Goal: Information Seeking & Learning: Understand process/instructions

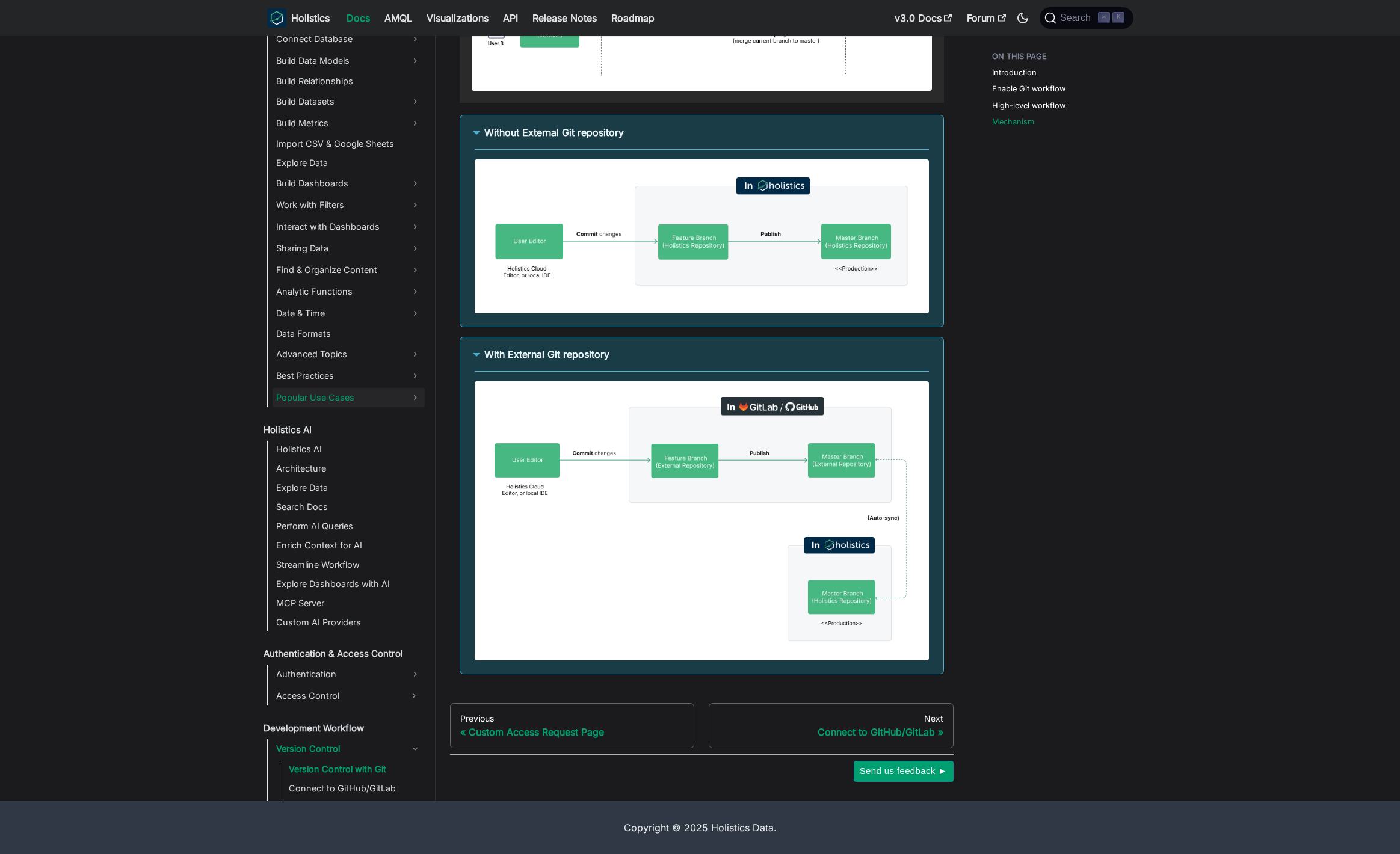
scroll to position [195, 0]
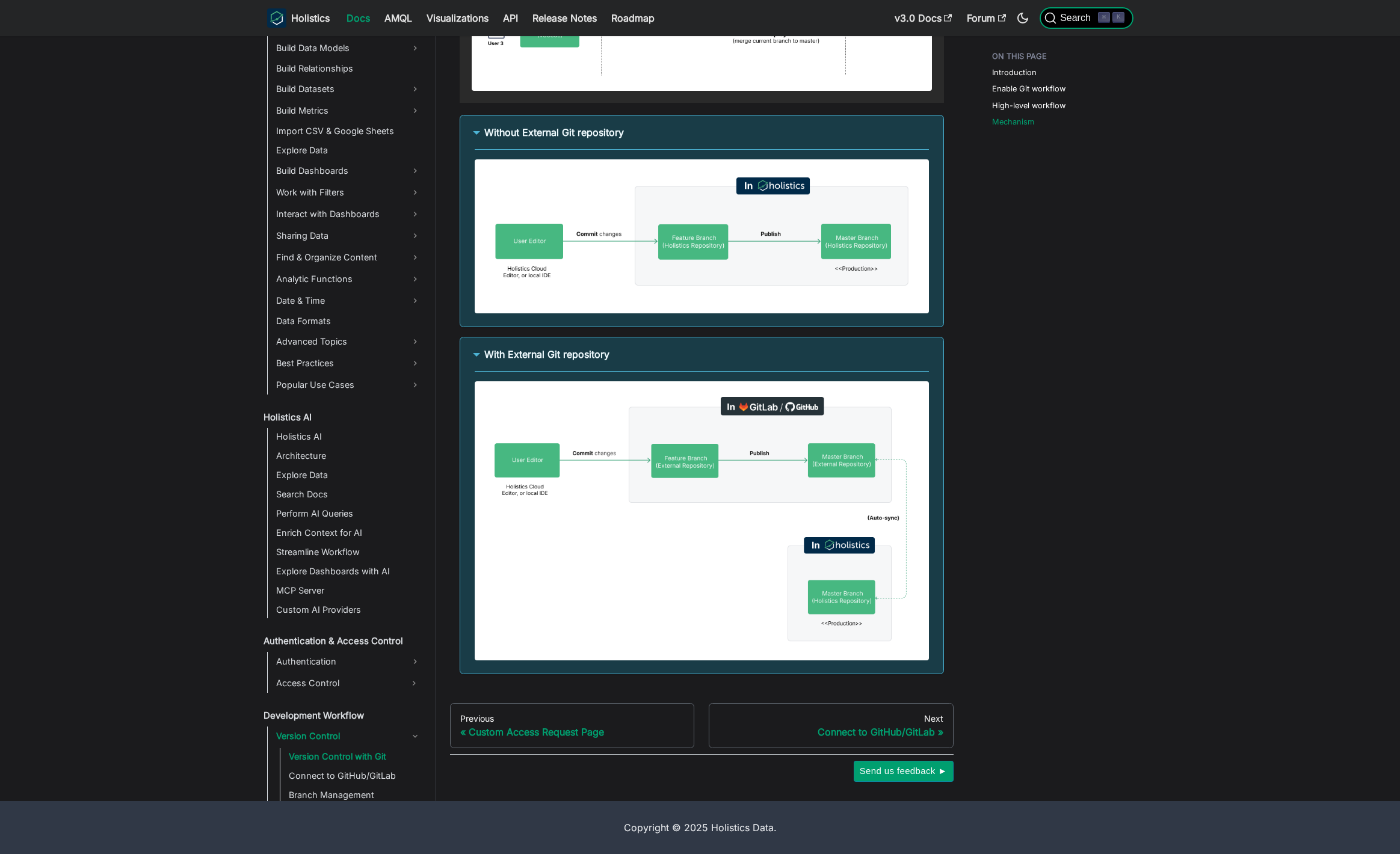
click at [1085, 19] on span "Search" at bounding box center [1077, 18] width 42 height 11
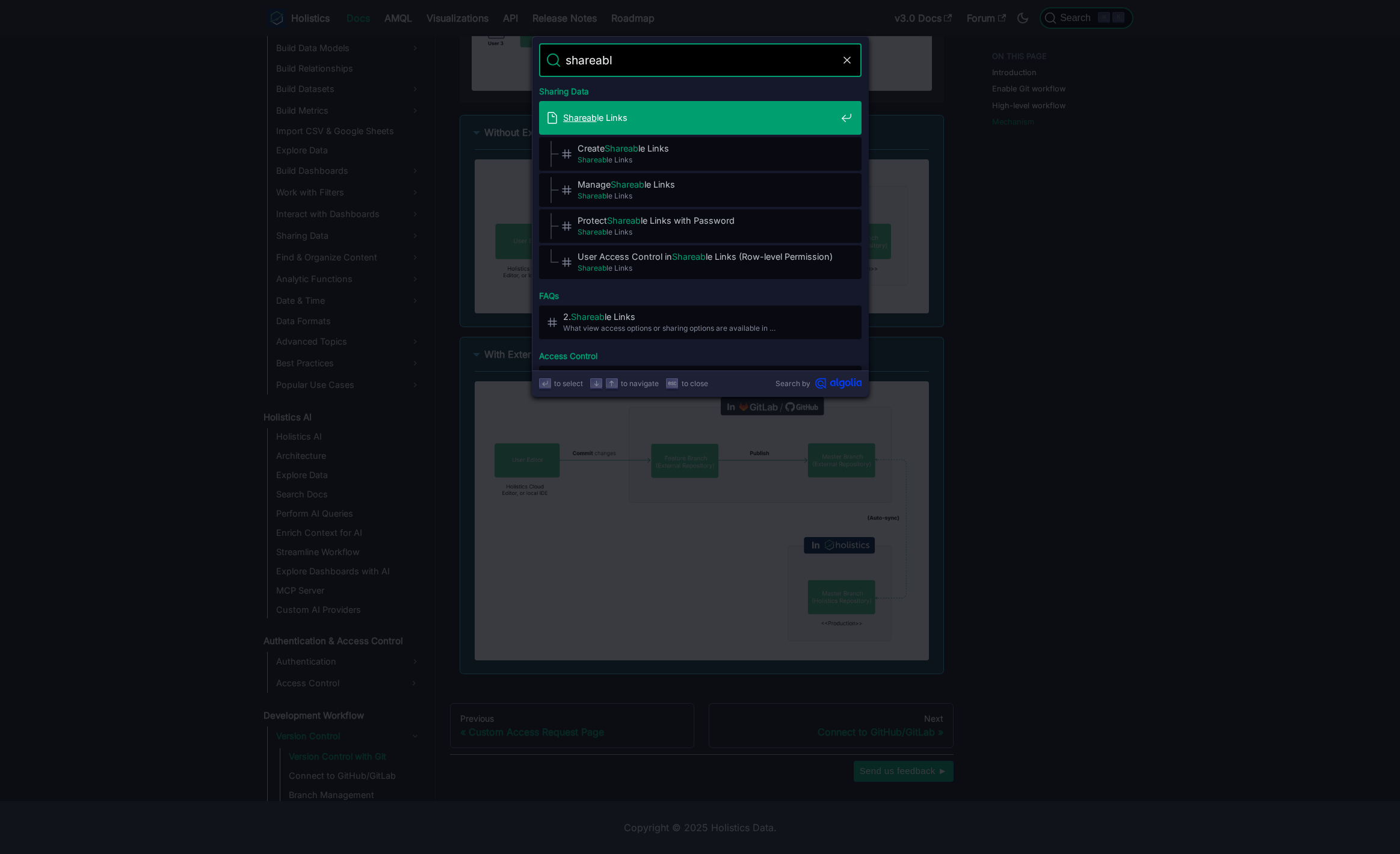
type input "shareable"
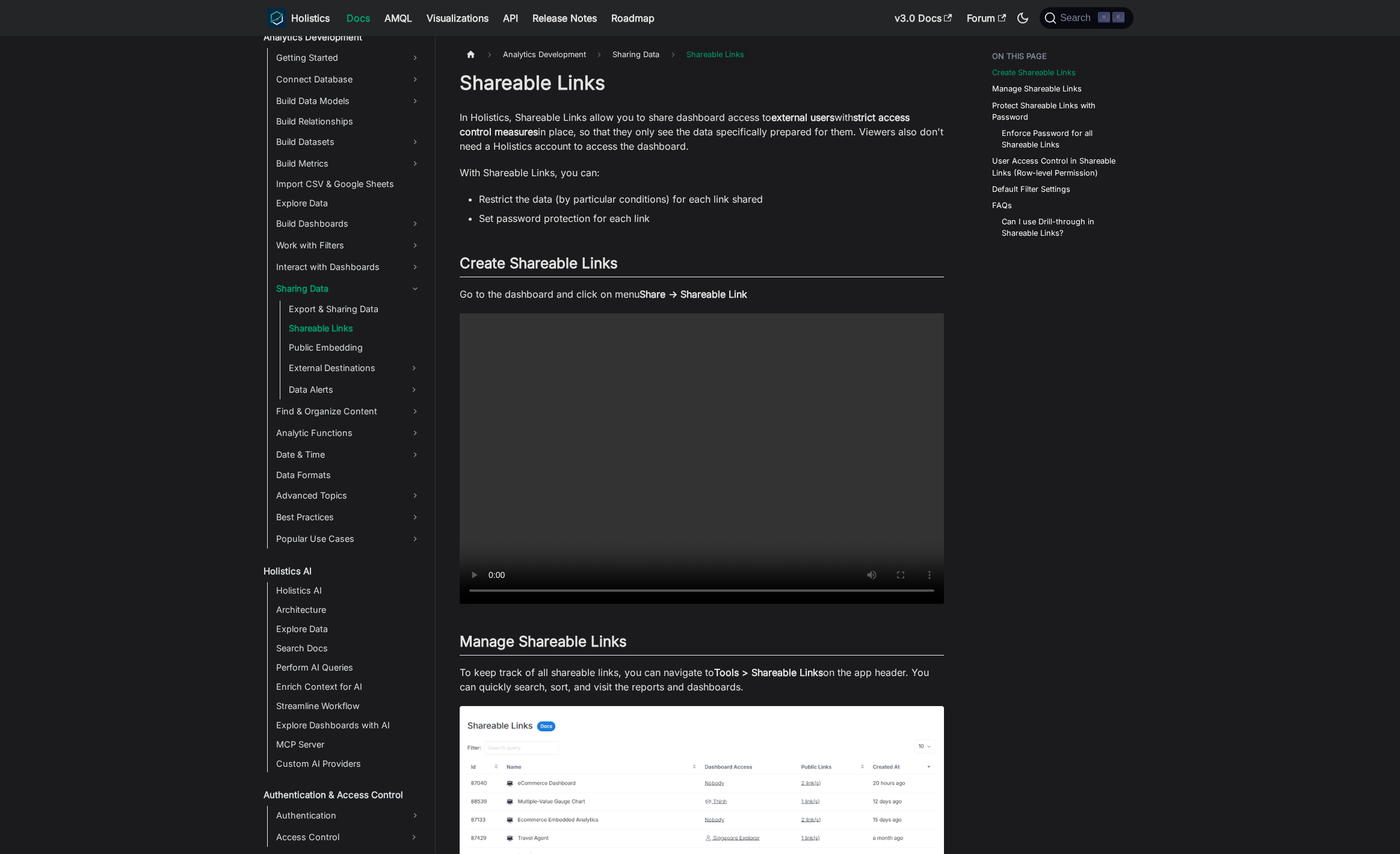
drag, startPoint x: 458, startPoint y: 115, endPoint x: 752, endPoint y: 143, distance: 295.3
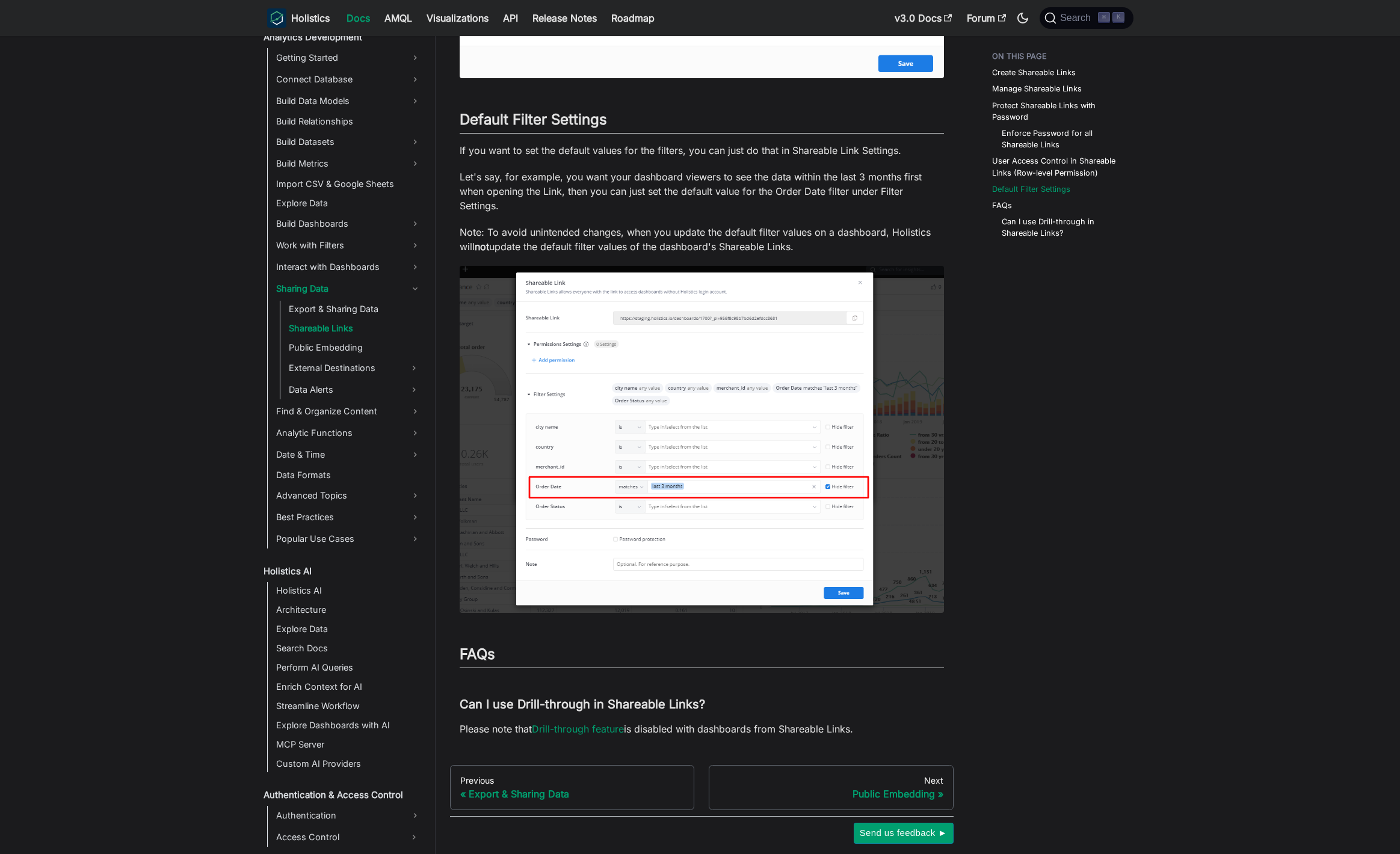
scroll to position [2147, 0]
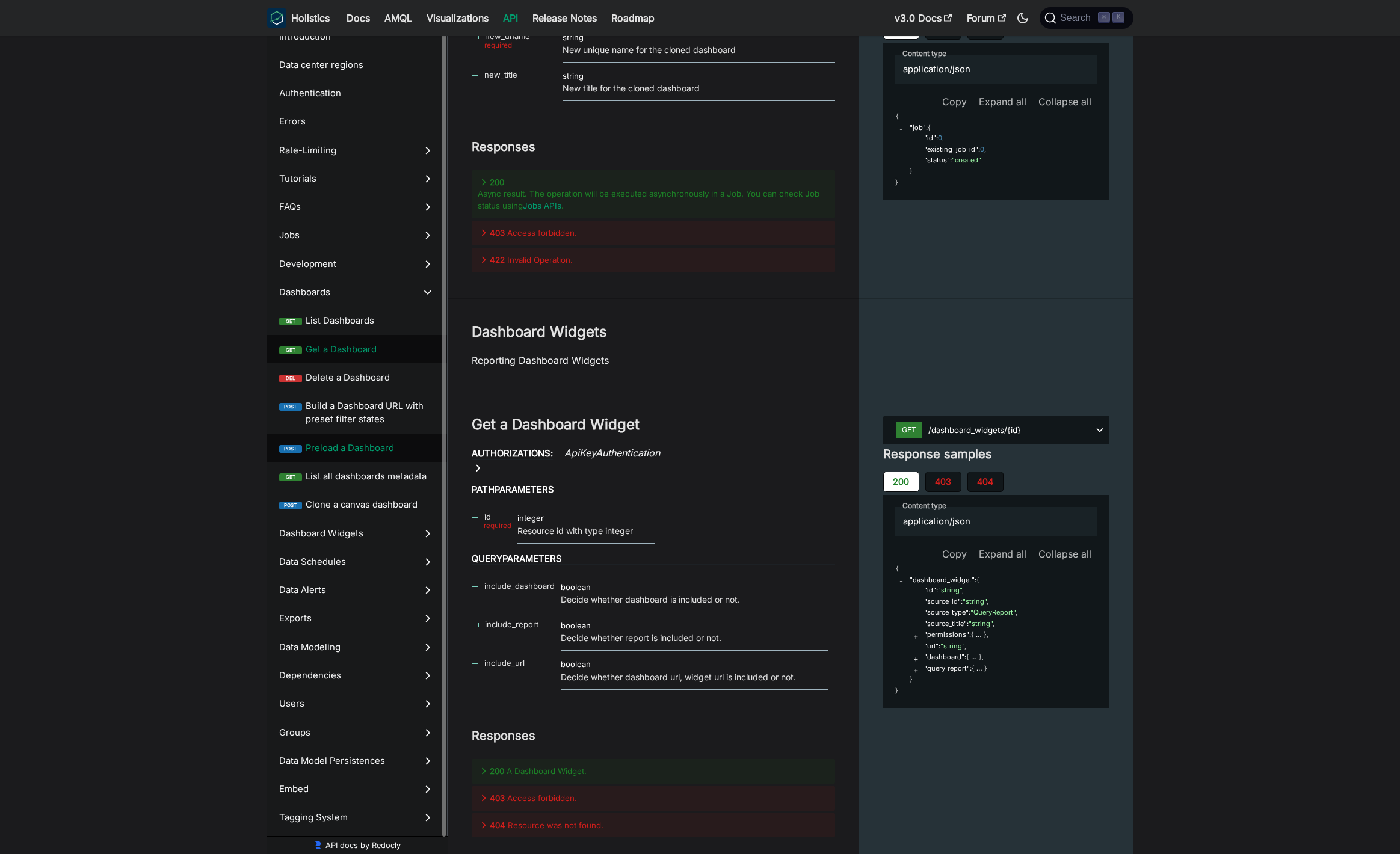
scroll to position [23867, 0]
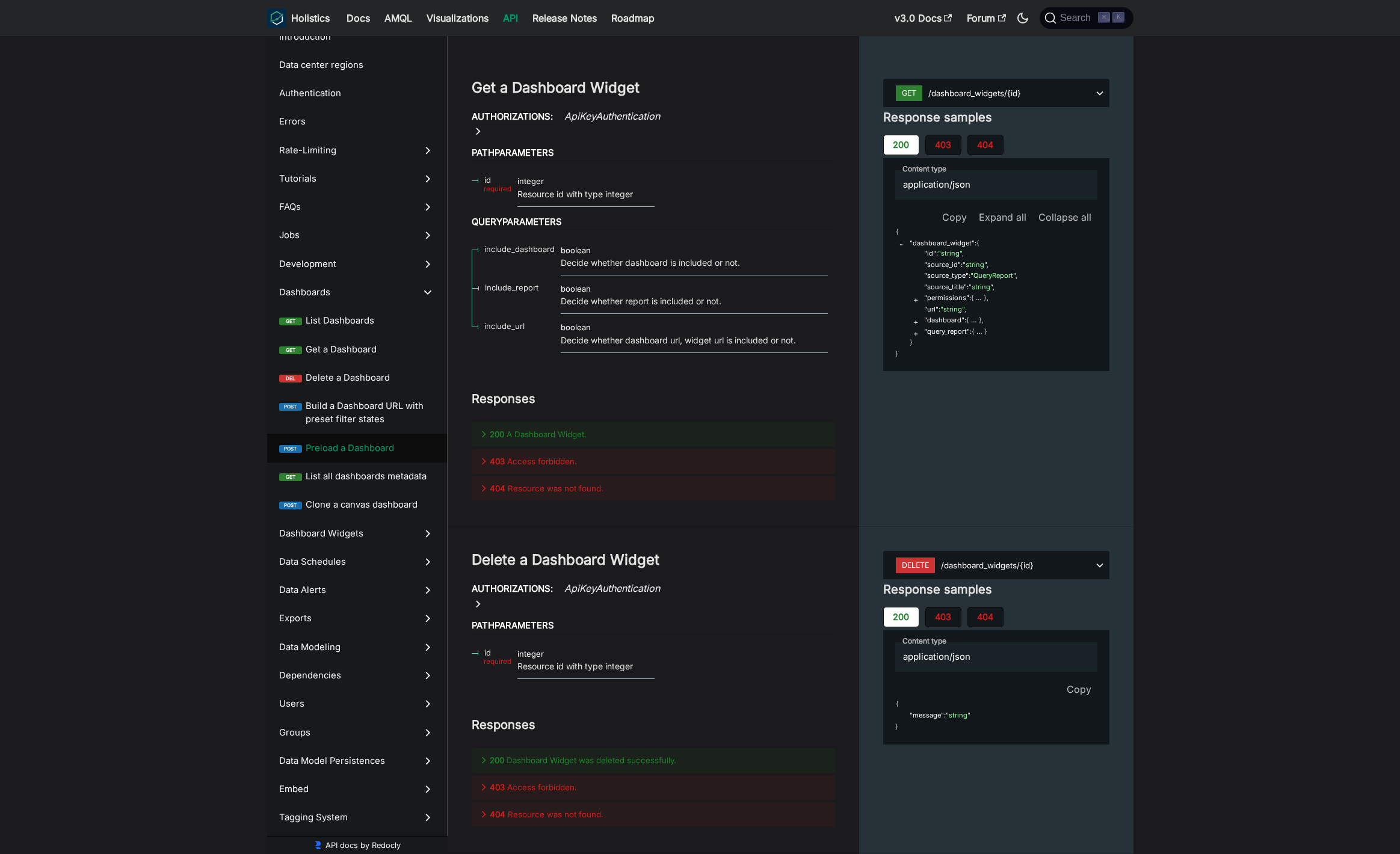
scroll to position [24092, 0]
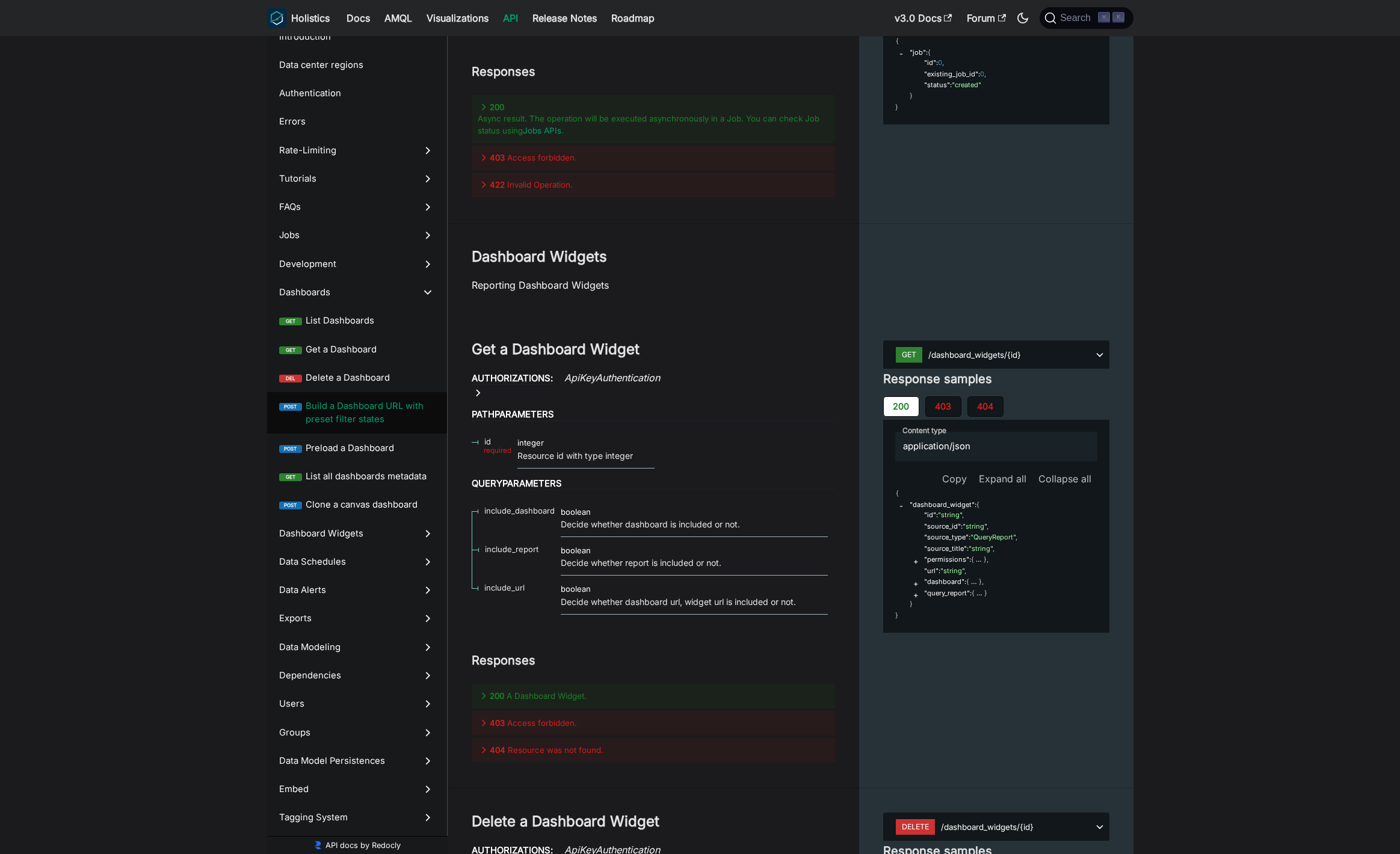
scroll to position [23828, 0]
click at [349, 446] on span "Preload a Dashboard" at bounding box center [371, 448] width 129 height 13
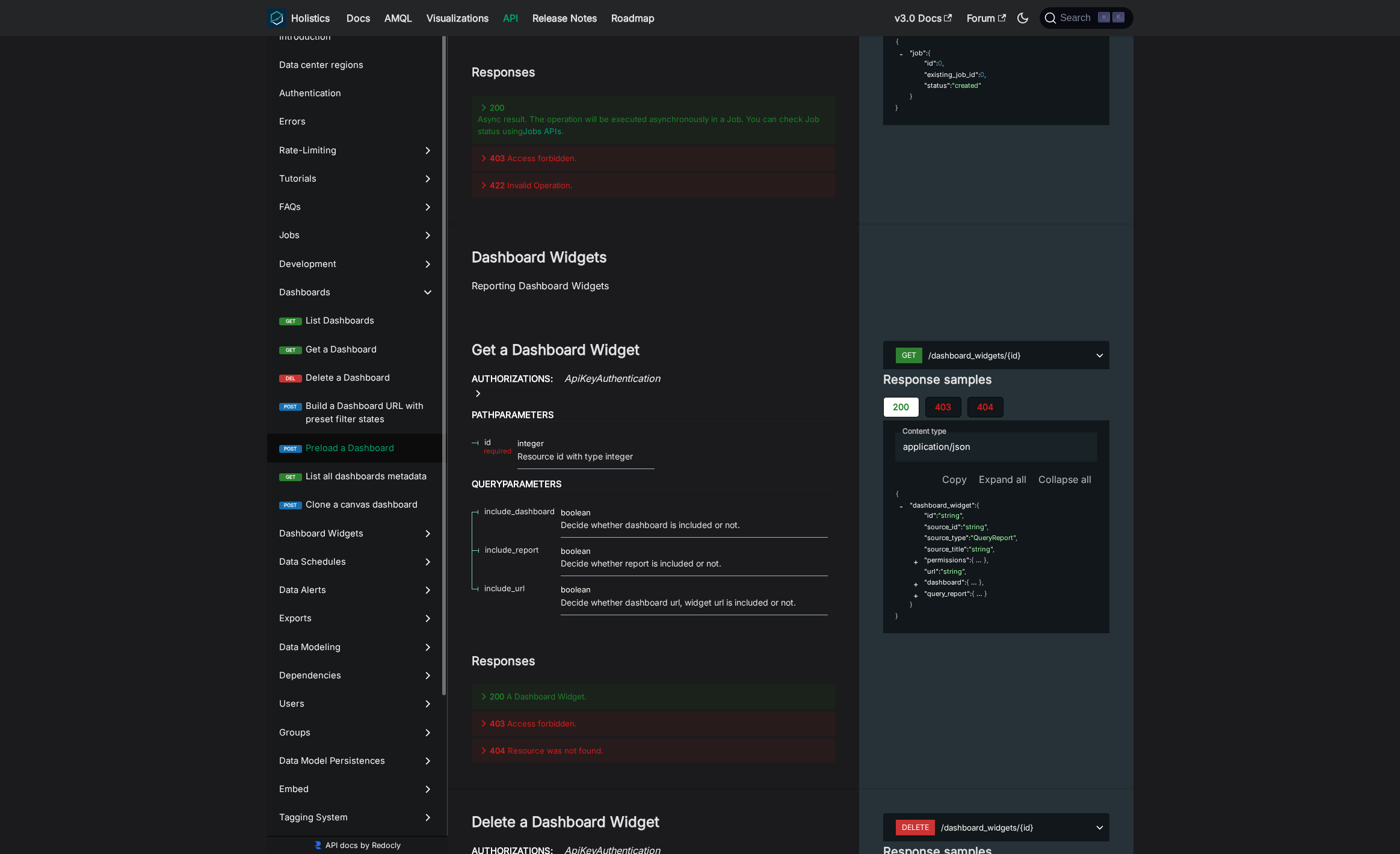
scroll to position [23867, 0]
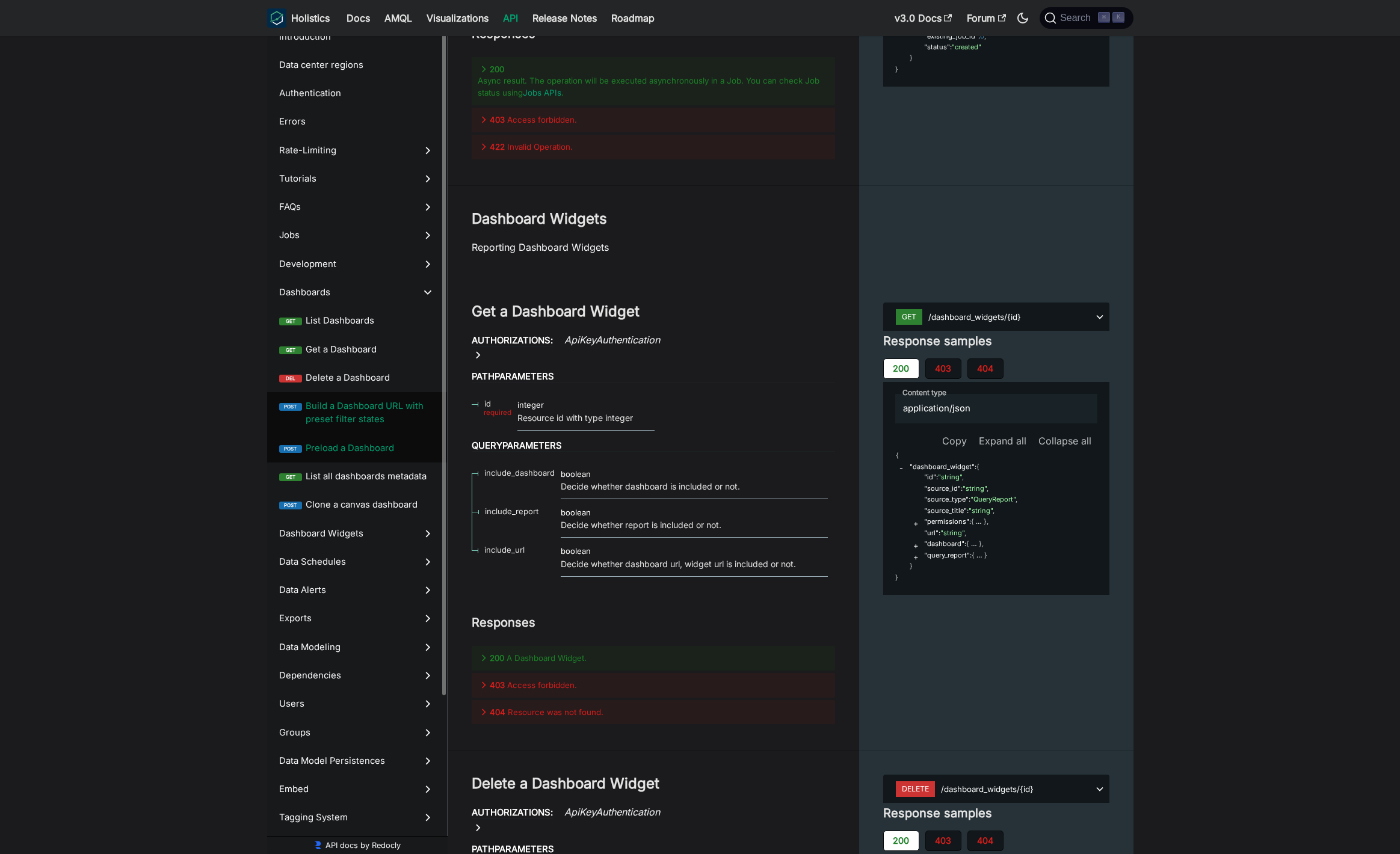
click at [373, 412] on span "Build a Dashboard URL with preset filter states" at bounding box center [371, 412] width 129 height 27
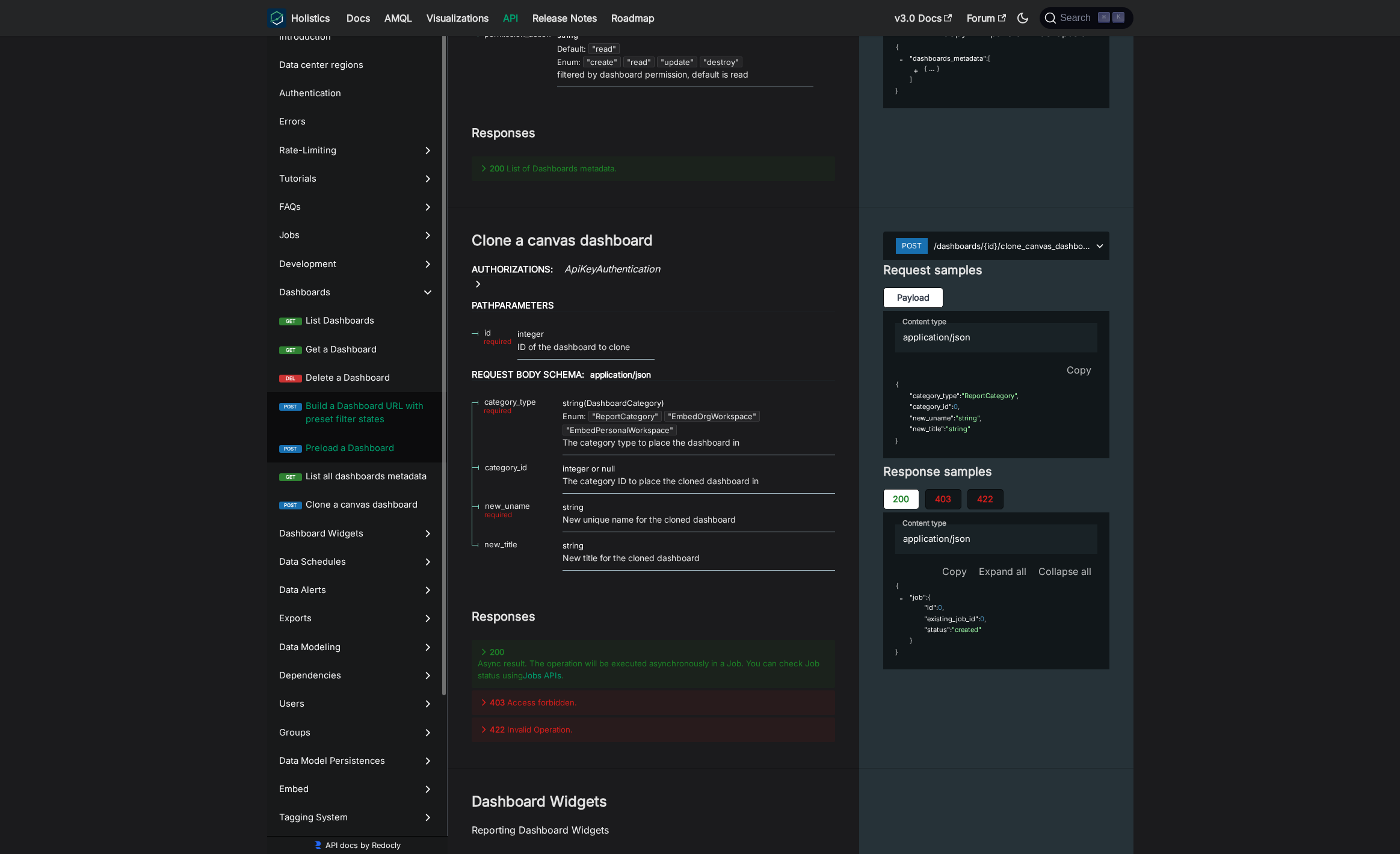
click at [382, 448] on span "Preload a Dashboard" at bounding box center [371, 448] width 129 height 13
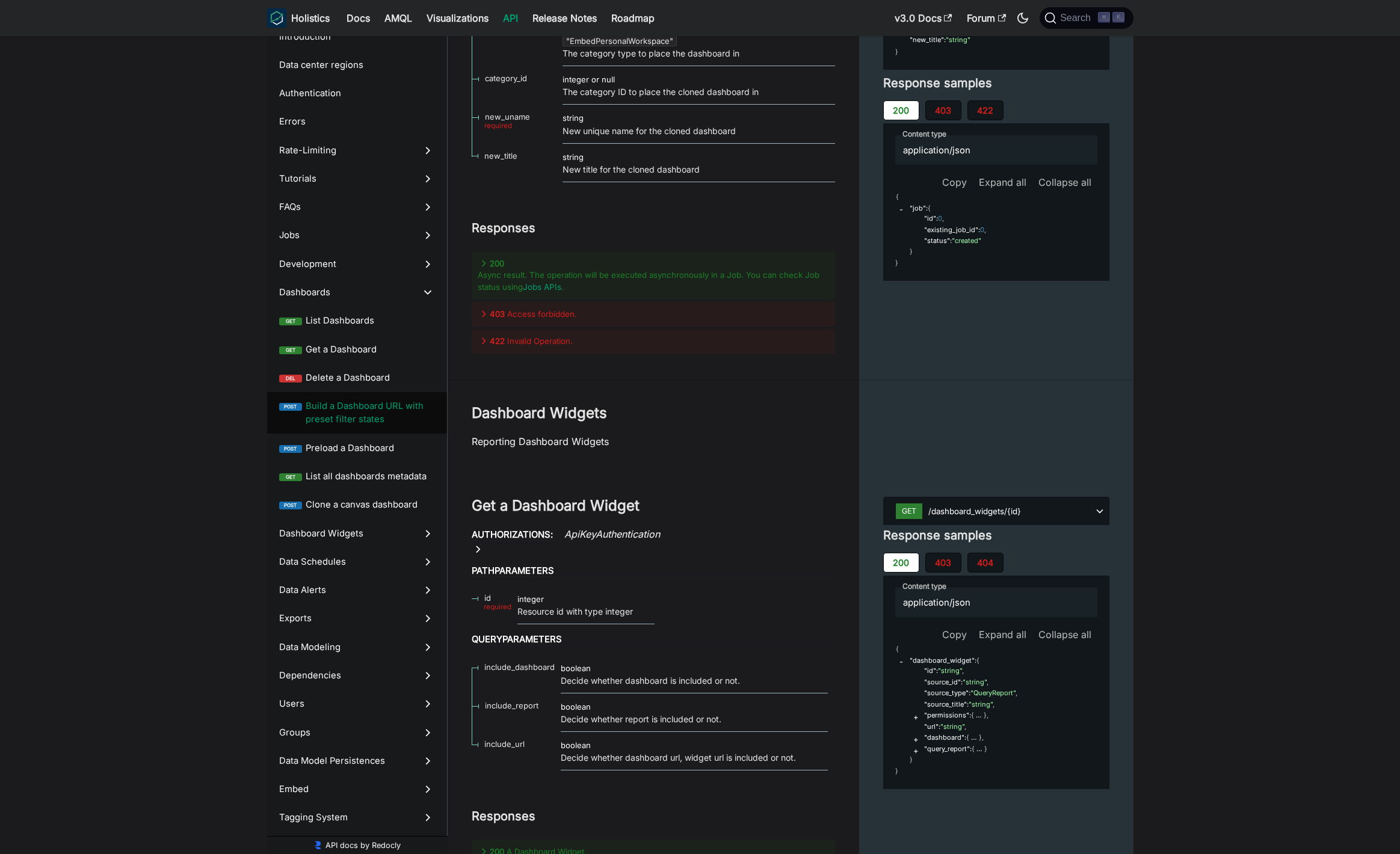
scroll to position [23836, 0]
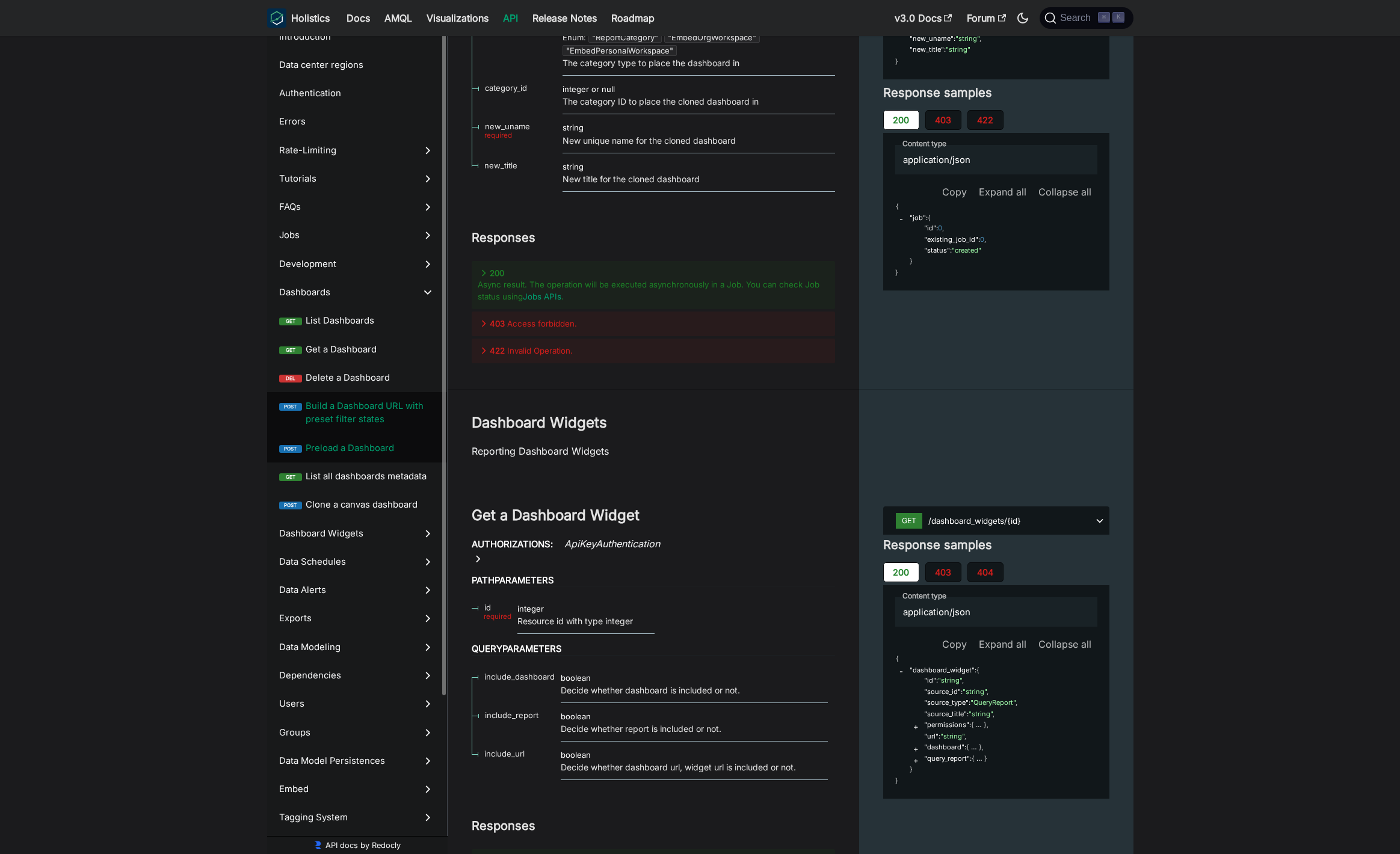
click at [362, 447] on span "Preload a Dashboard" at bounding box center [371, 448] width 129 height 13
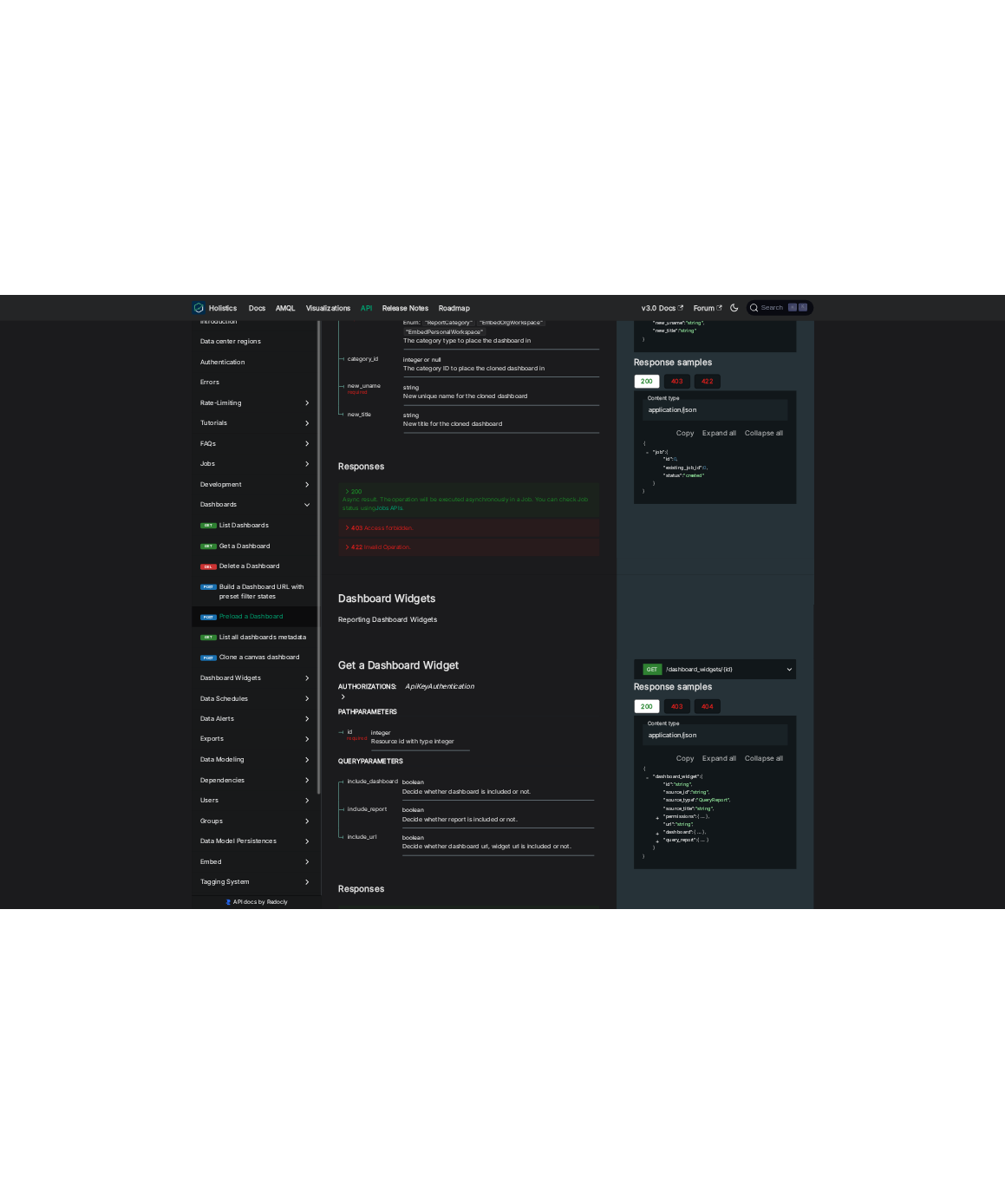
scroll to position [34412, 0]
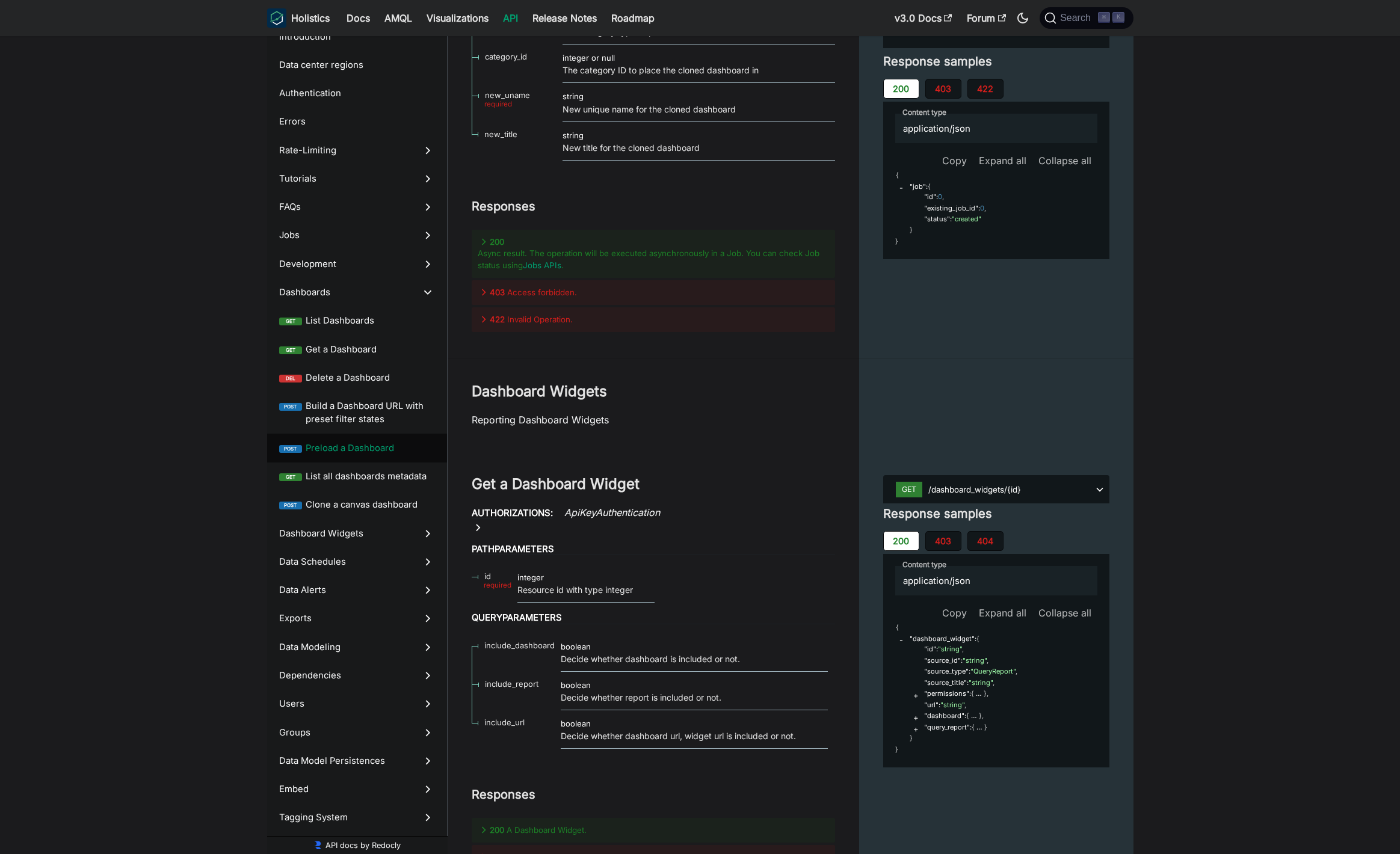
drag, startPoint x: 484, startPoint y: 299, endPoint x: 513, endPoint y: 307, distance: 30.1
drag, startPoint x: 586, startPoint y: 306, endPoint x: 488, endPoint y: 309, distance: 98.0
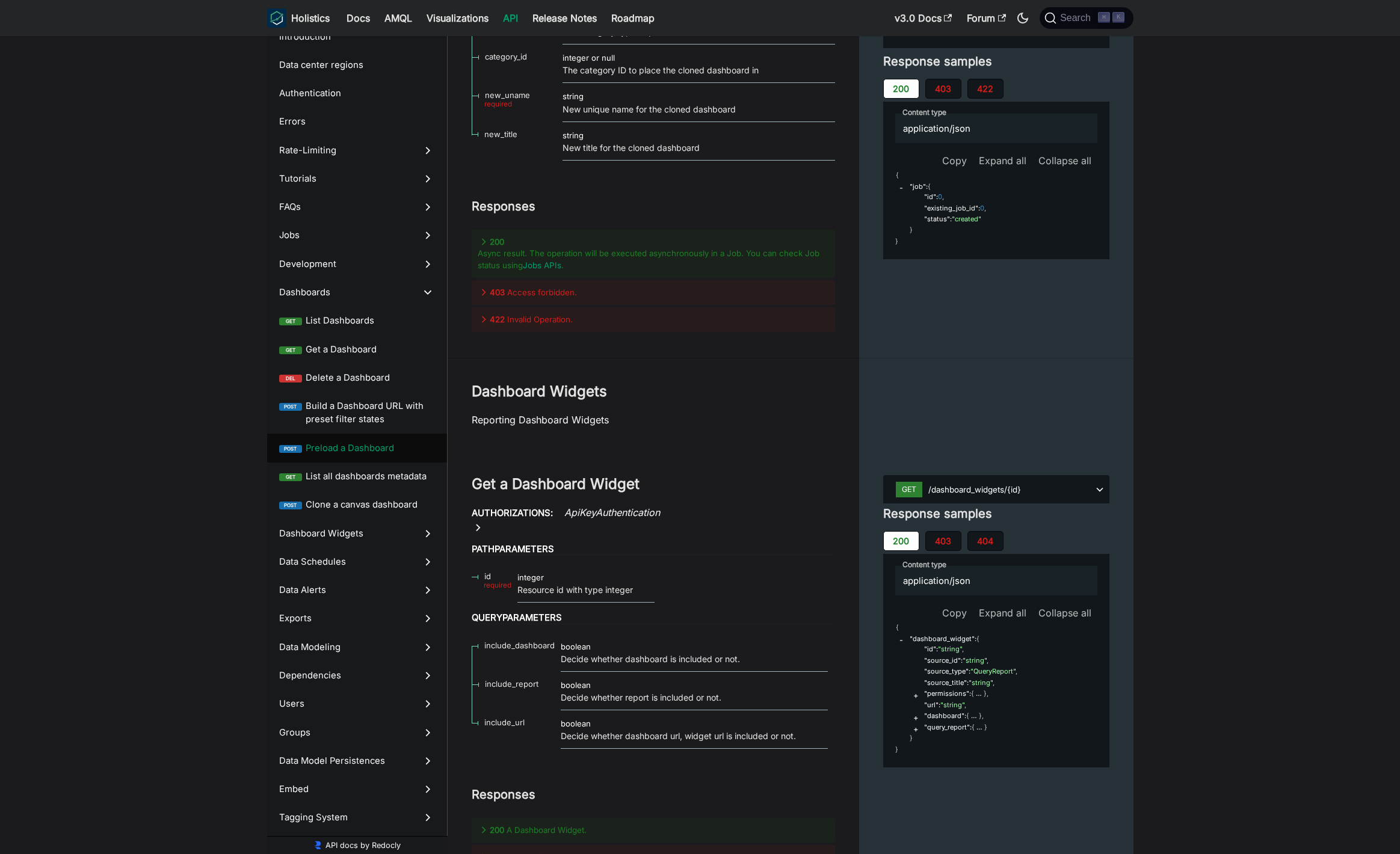
drag, startPoint x: 480, startPoint y: 294, endPoint x: 586, endPoint y: 310, distance: 107.2
copy span "dashboard_filter_conditions"
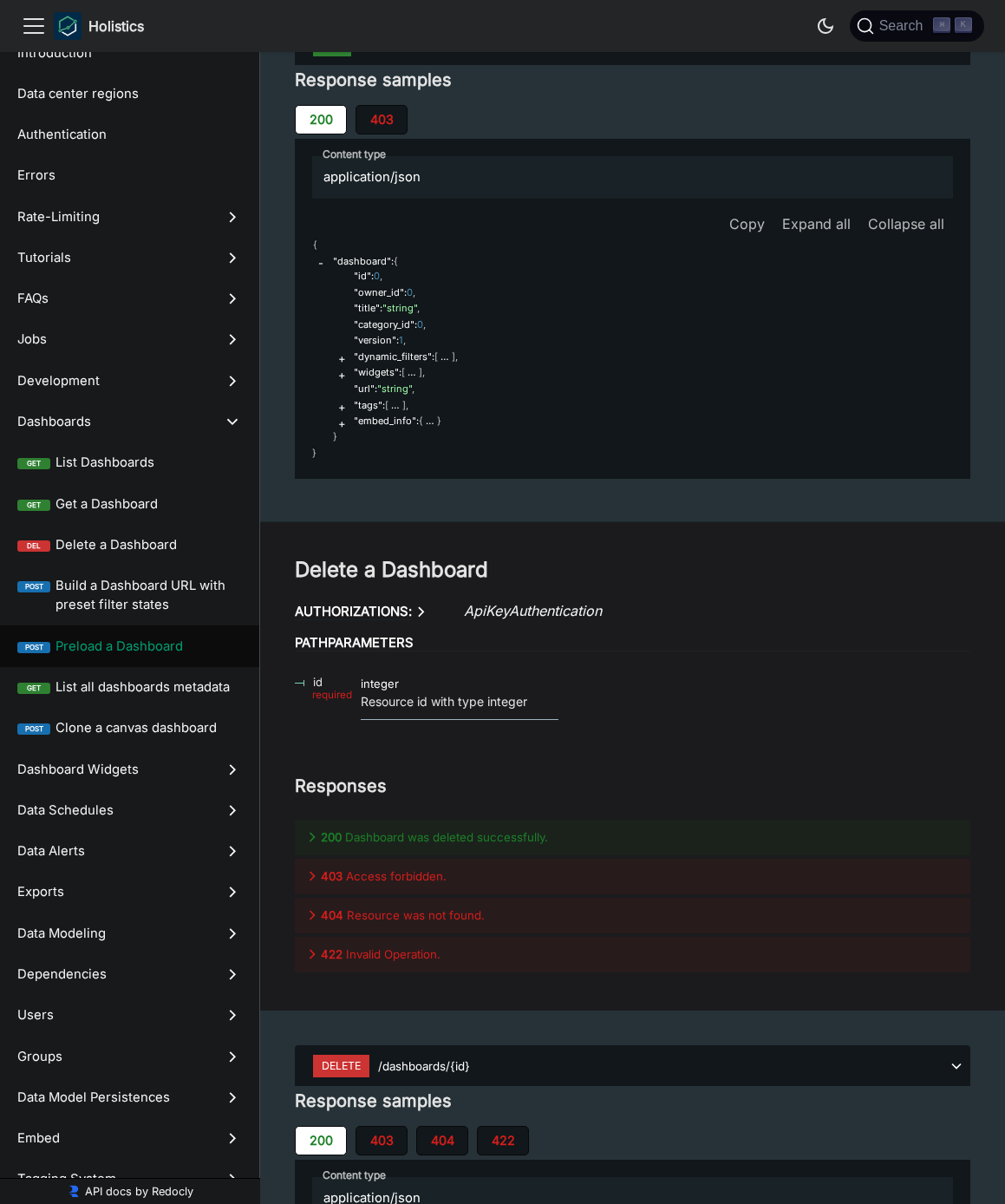
scroll to position [34489, 0]
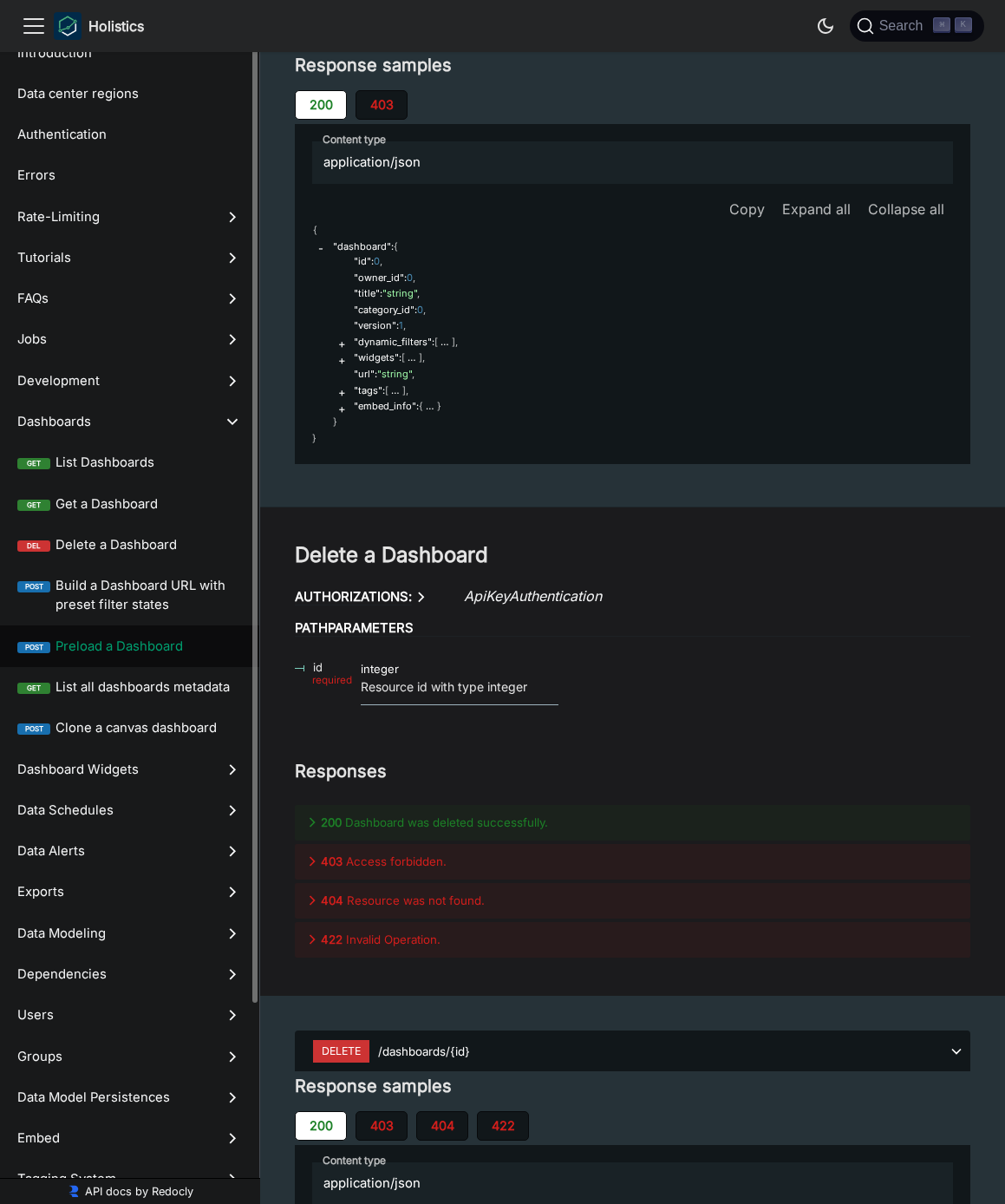
click at [132, 656] on label "post Preload a Dashboard" at bounding box center [129, 645] width 259 height 41
click at [135, 639] on span "Preload a Dashboard" at bounding box center [149, 646] width 186 height 19
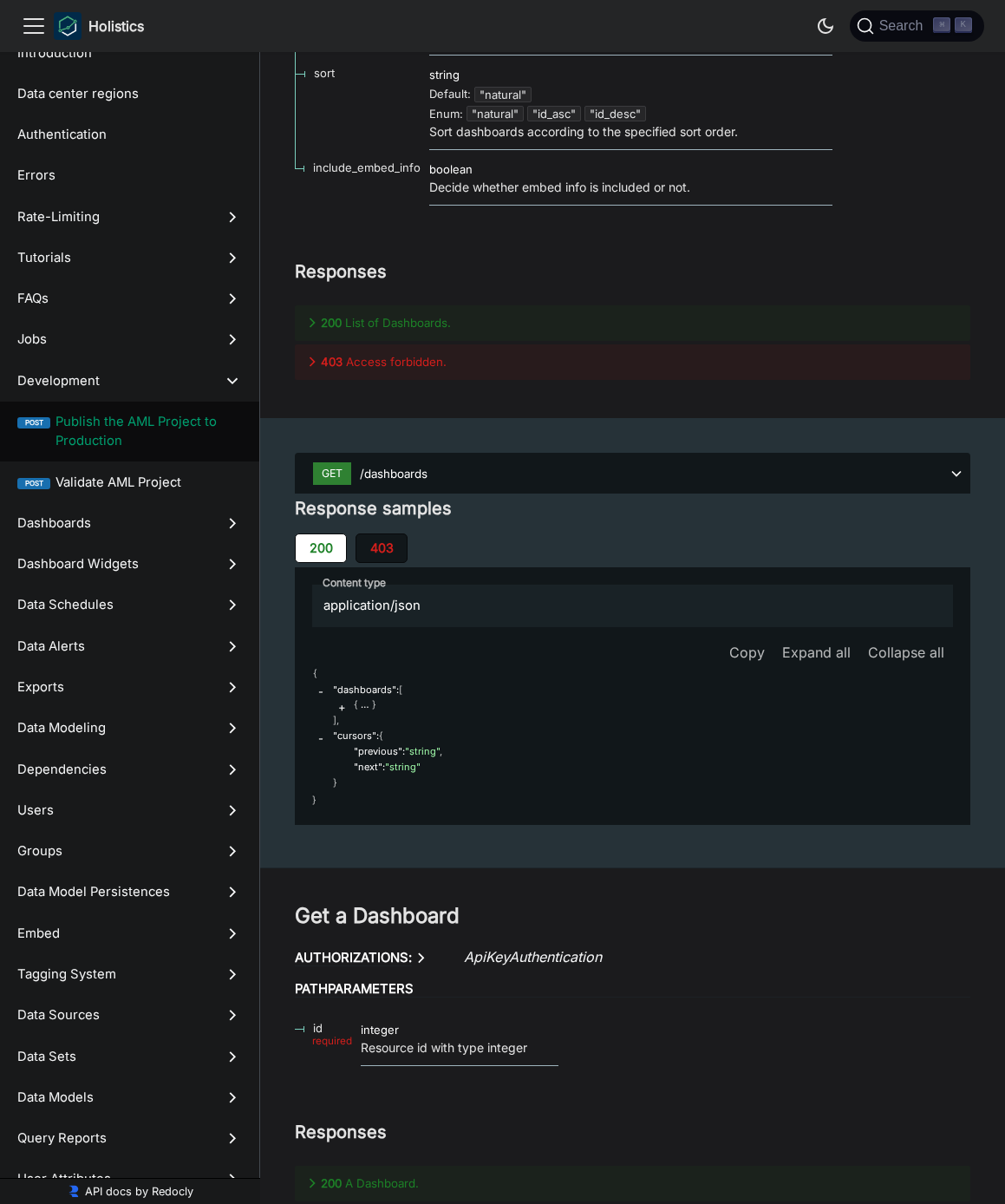
scroll to position [33171, 0]
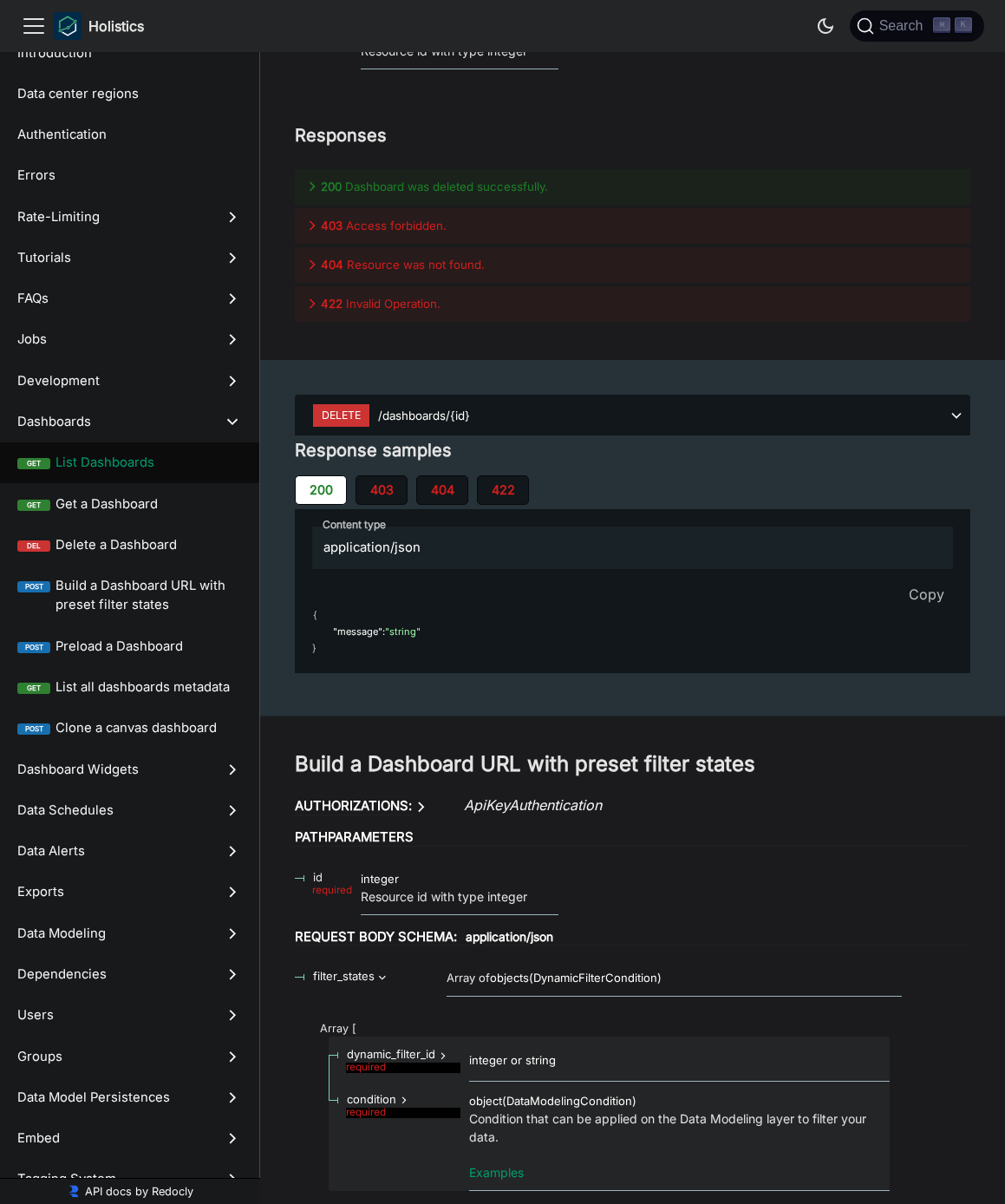
scroll to position [35127, 0]
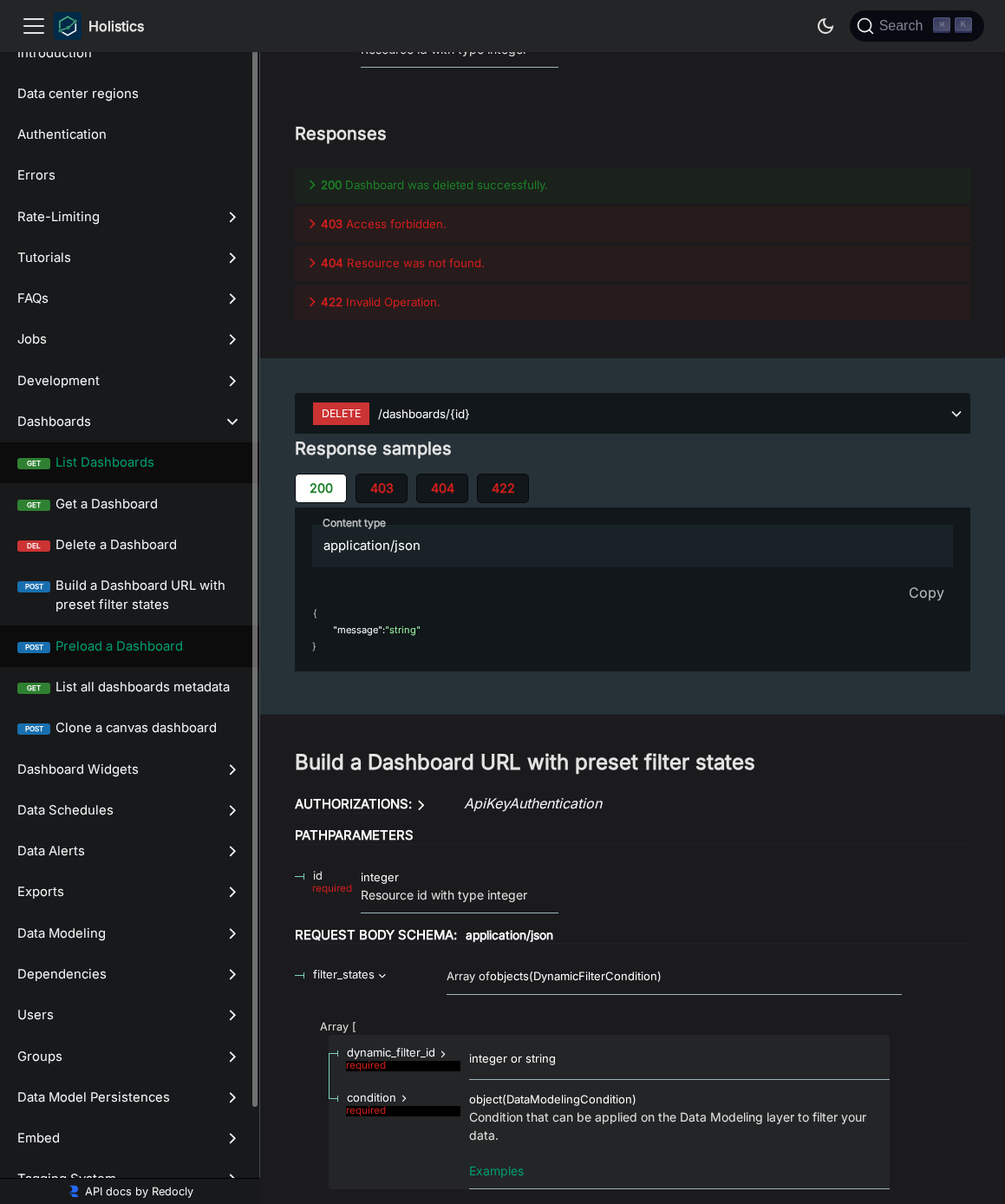
click at [120, 649] on span "Preload a Dashboard" at bounding box center [149, 646] width 186 height 19
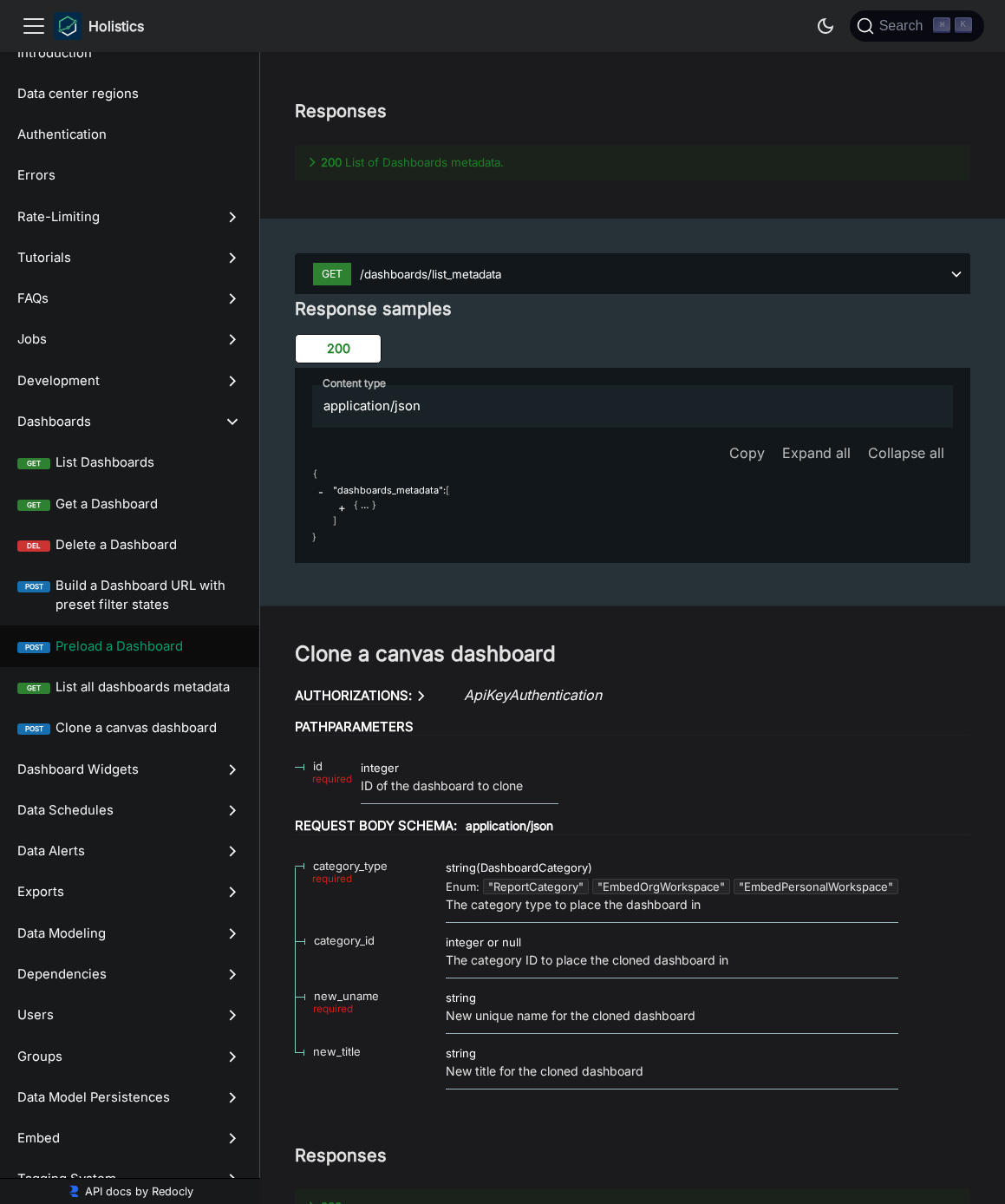
drag, startPoint x: 311, startPoint y: 389, endPoint x: 457, endPoint y: 403, distance: 146.7
copy span "dashboard_filter_conditions"
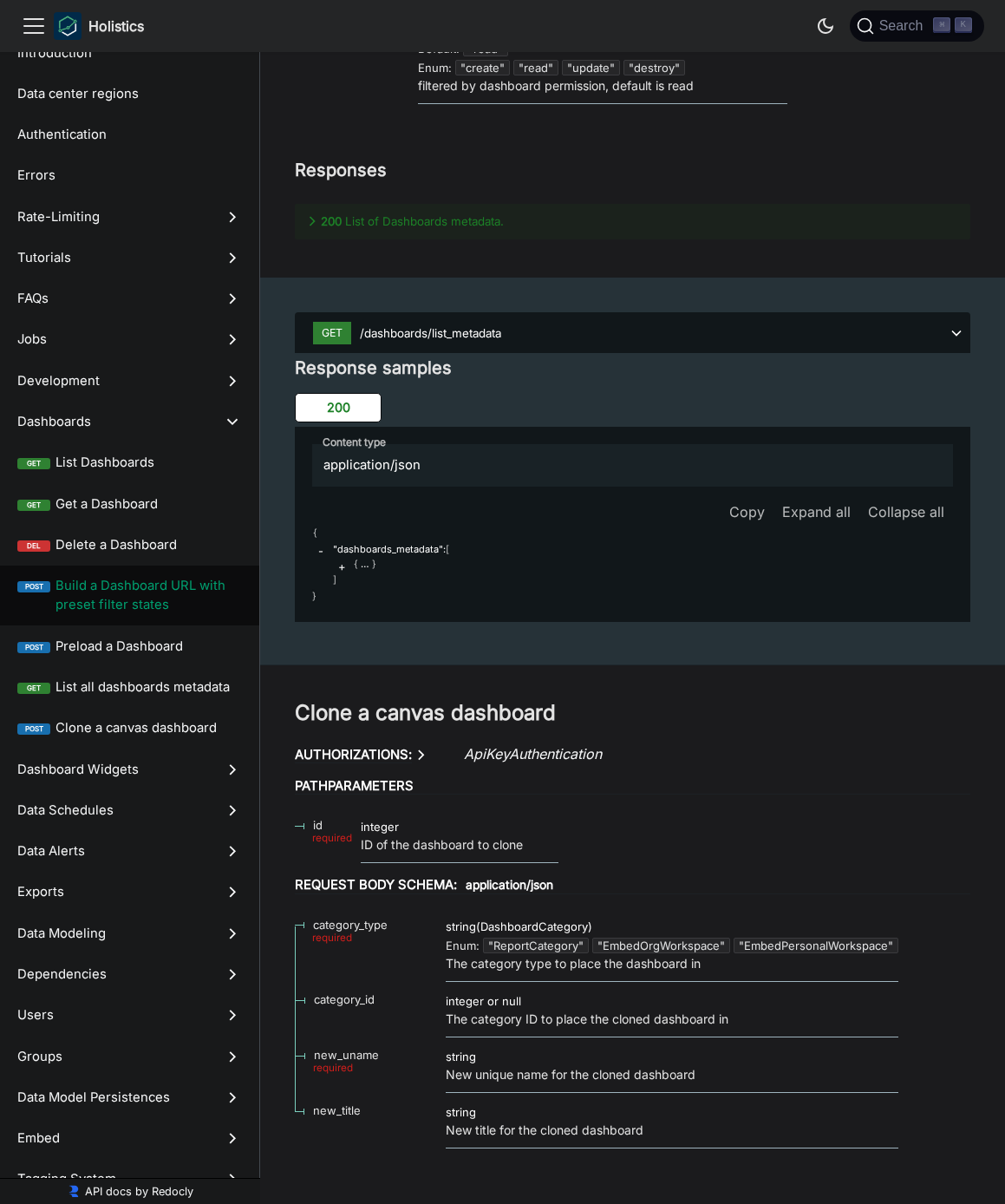
scroll to position [39108, 0]
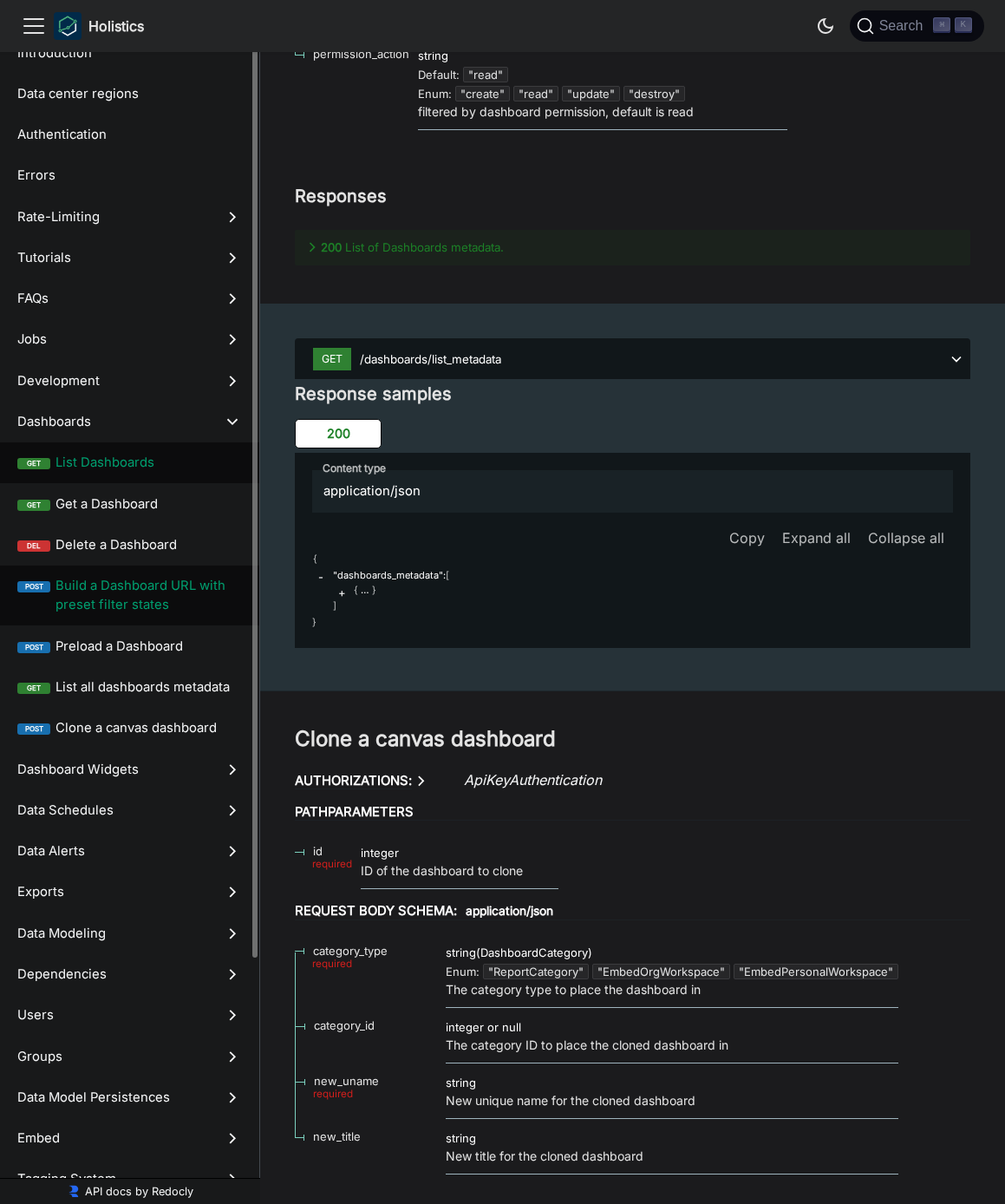
click at [109, 469] on span "List Dashboards" at bounding box center [149, 462] width 186 height 19
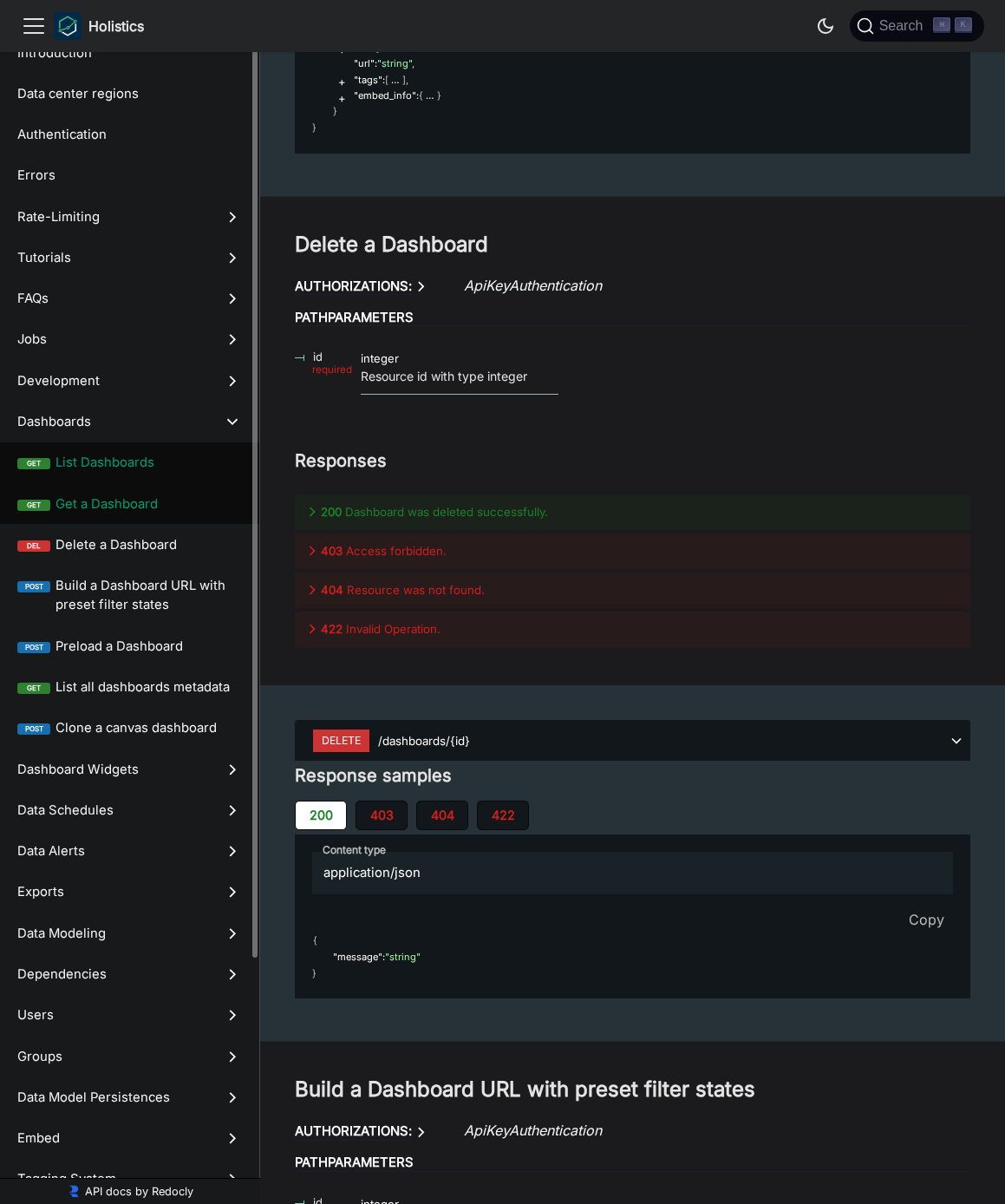
click at [147, 512] on span "Get a Dashboard" at bounding box center [149, 504] width 186 height 19
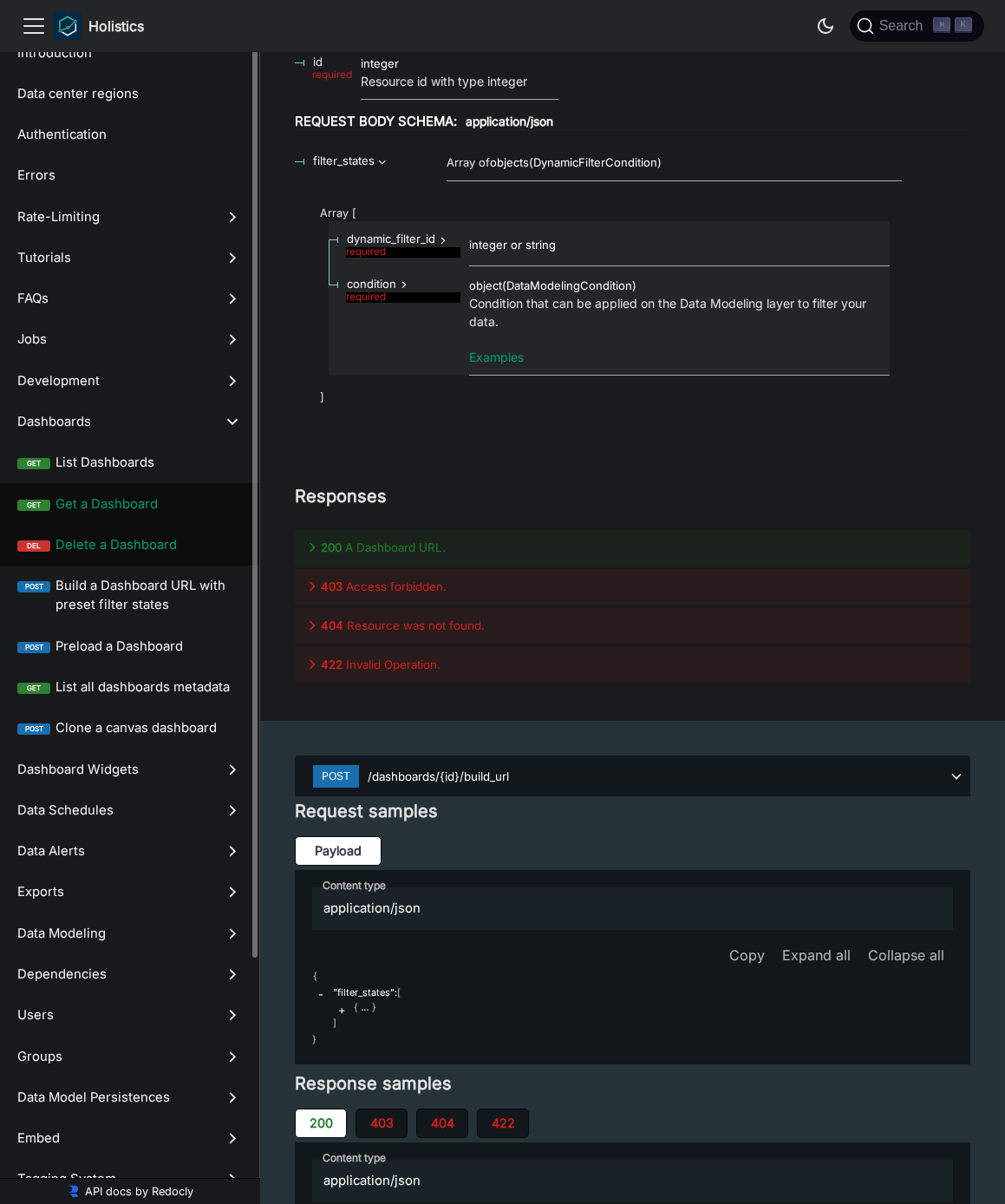
click at [132, 539] on span "Delete a Dashboard" at bounding box center [149, 545] width 186 height 19
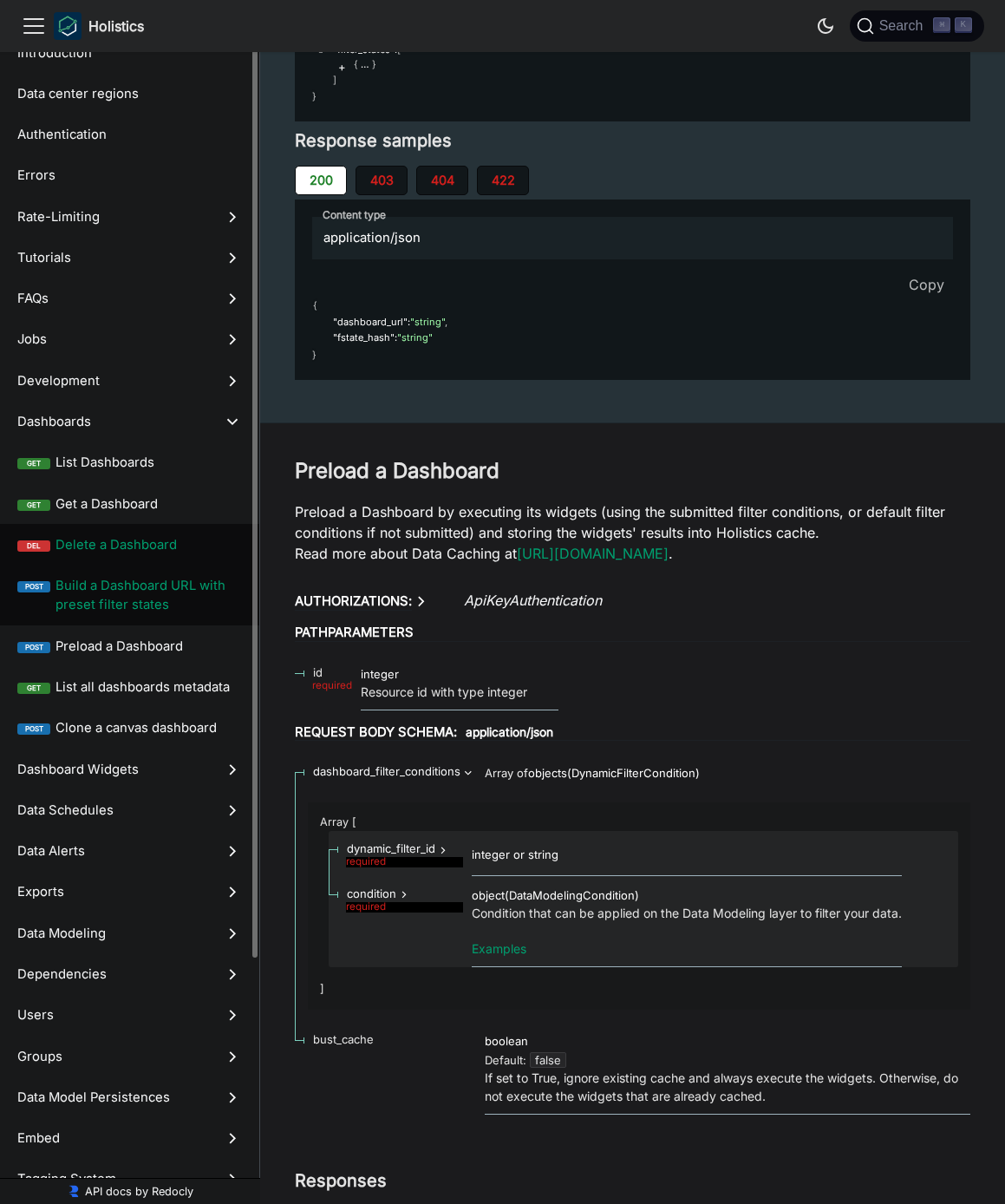
click at [118, 579] on span "Build a Dashboard URL with preset filter states" at bounding box center [149, 594] width 186 height 39
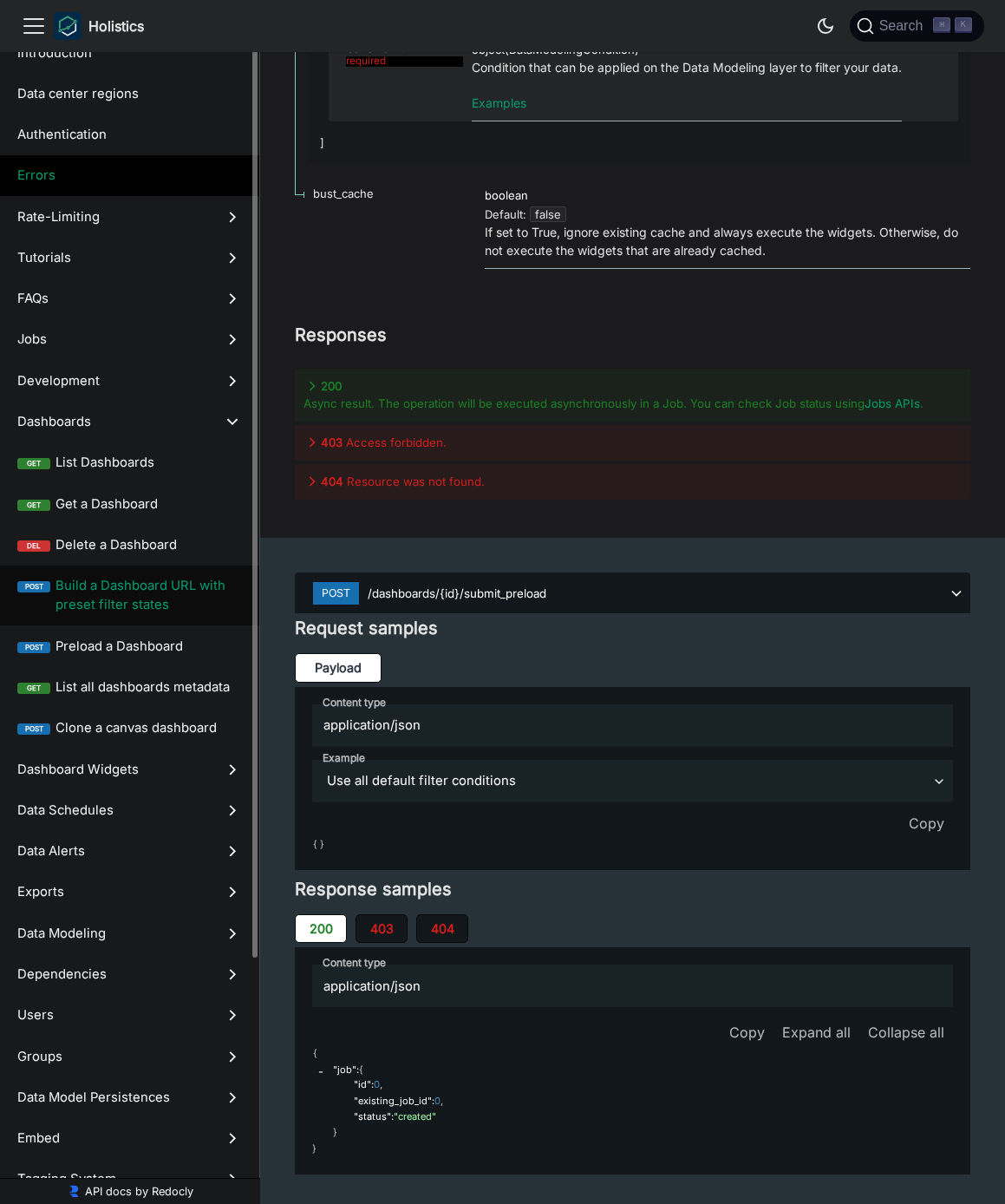
click at [91, 190] on label "Errors" at bounding box center [129, 175] width 259 height 41
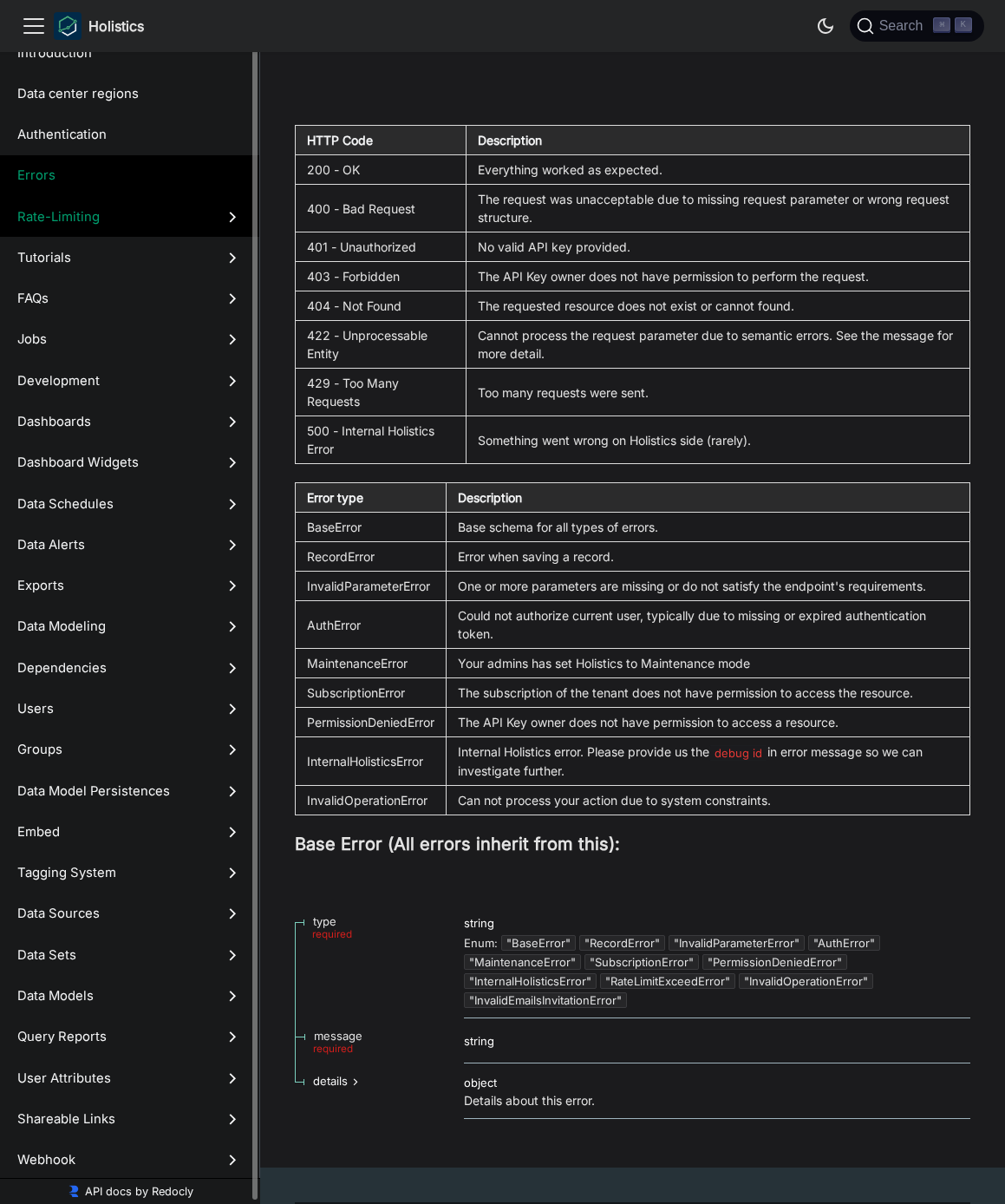
click at [91, 203] on label "Rate-Limiting" at bounding box center [129, 216] width 259 height 41
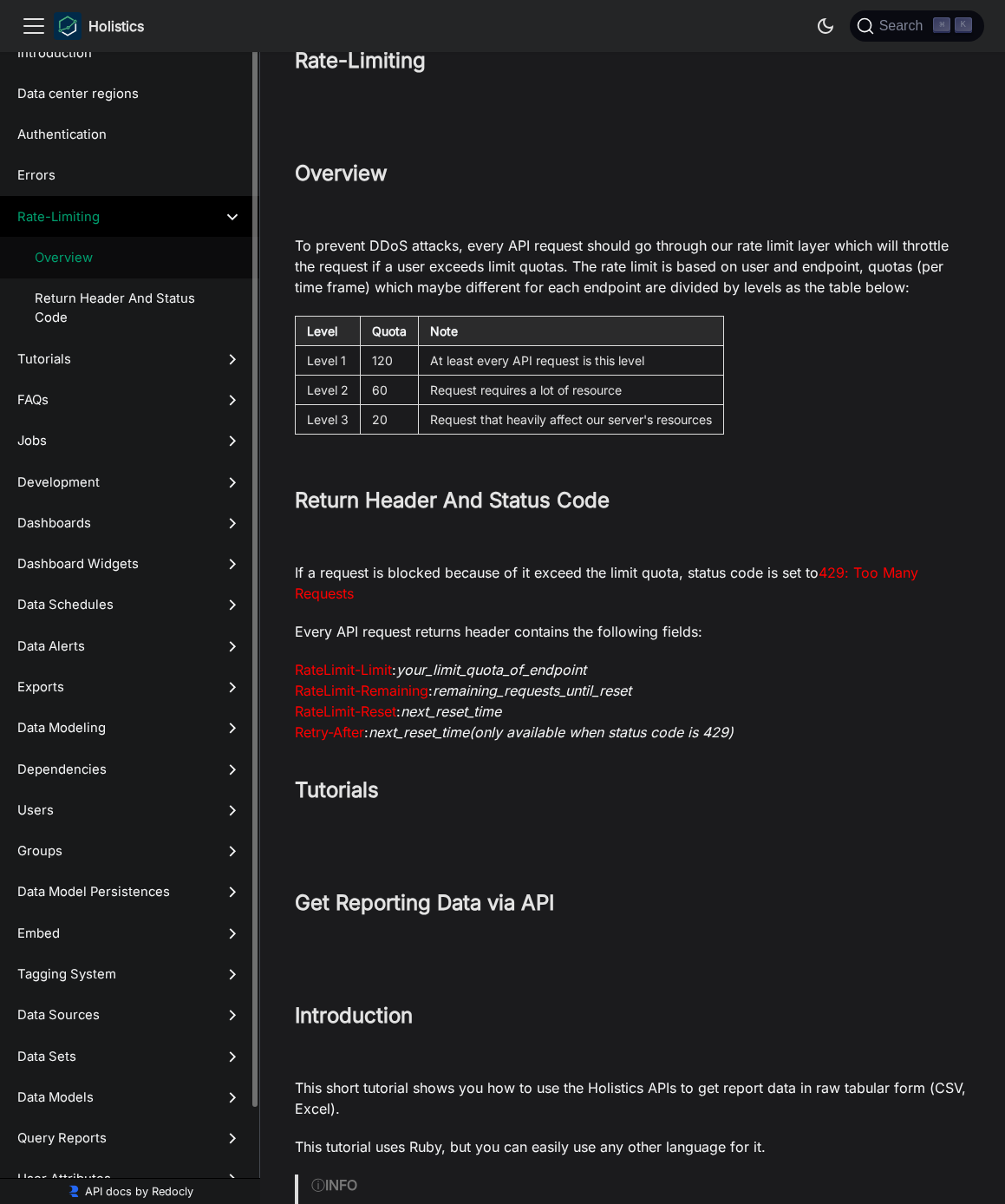
click at [96, 252] on span "Overview" at bounding box center [122, 257] width 174 height 19
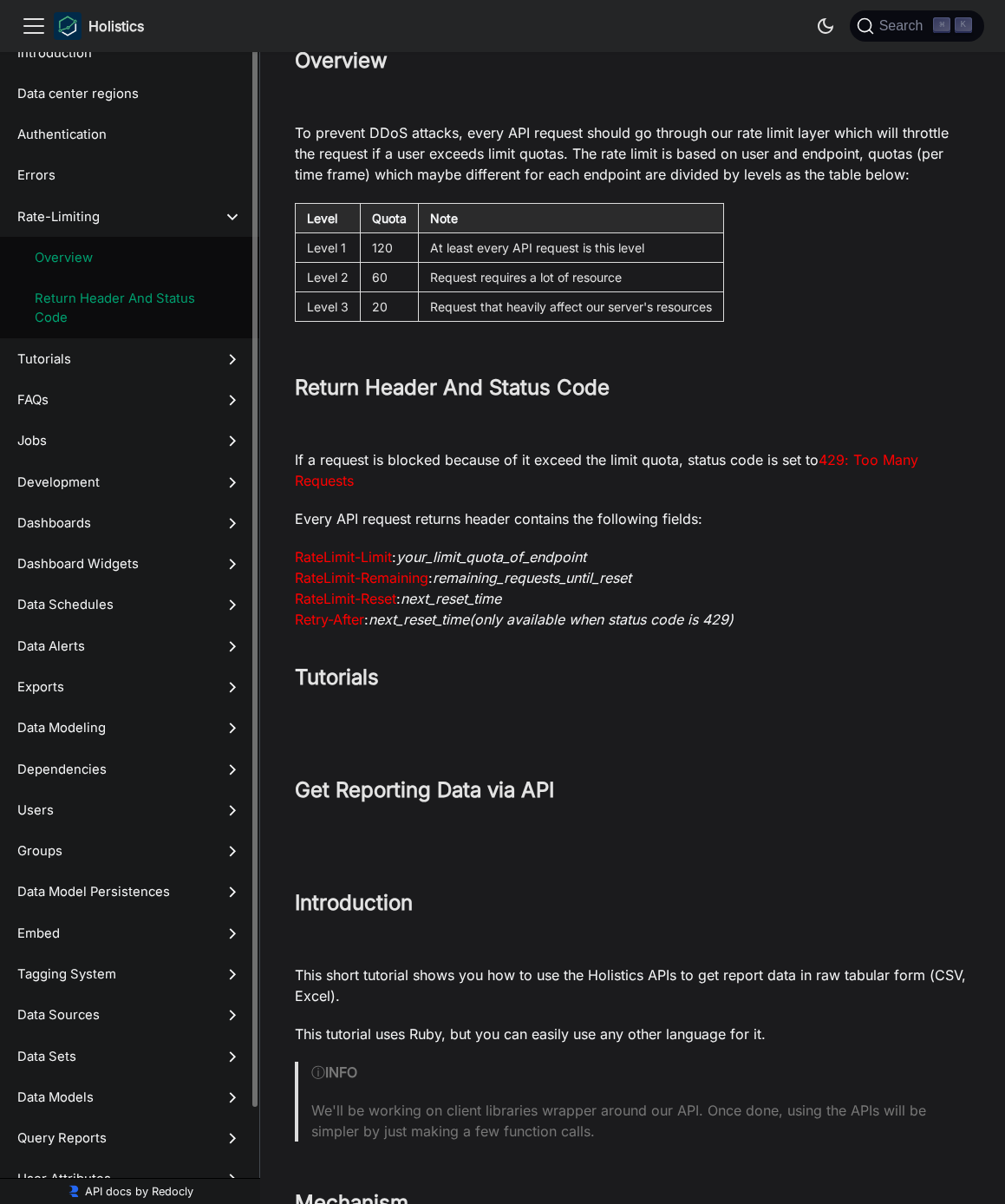
click at [92, 297] on span "Return Header And Status Code" at bounding box center [122, 308] width 174 height 39
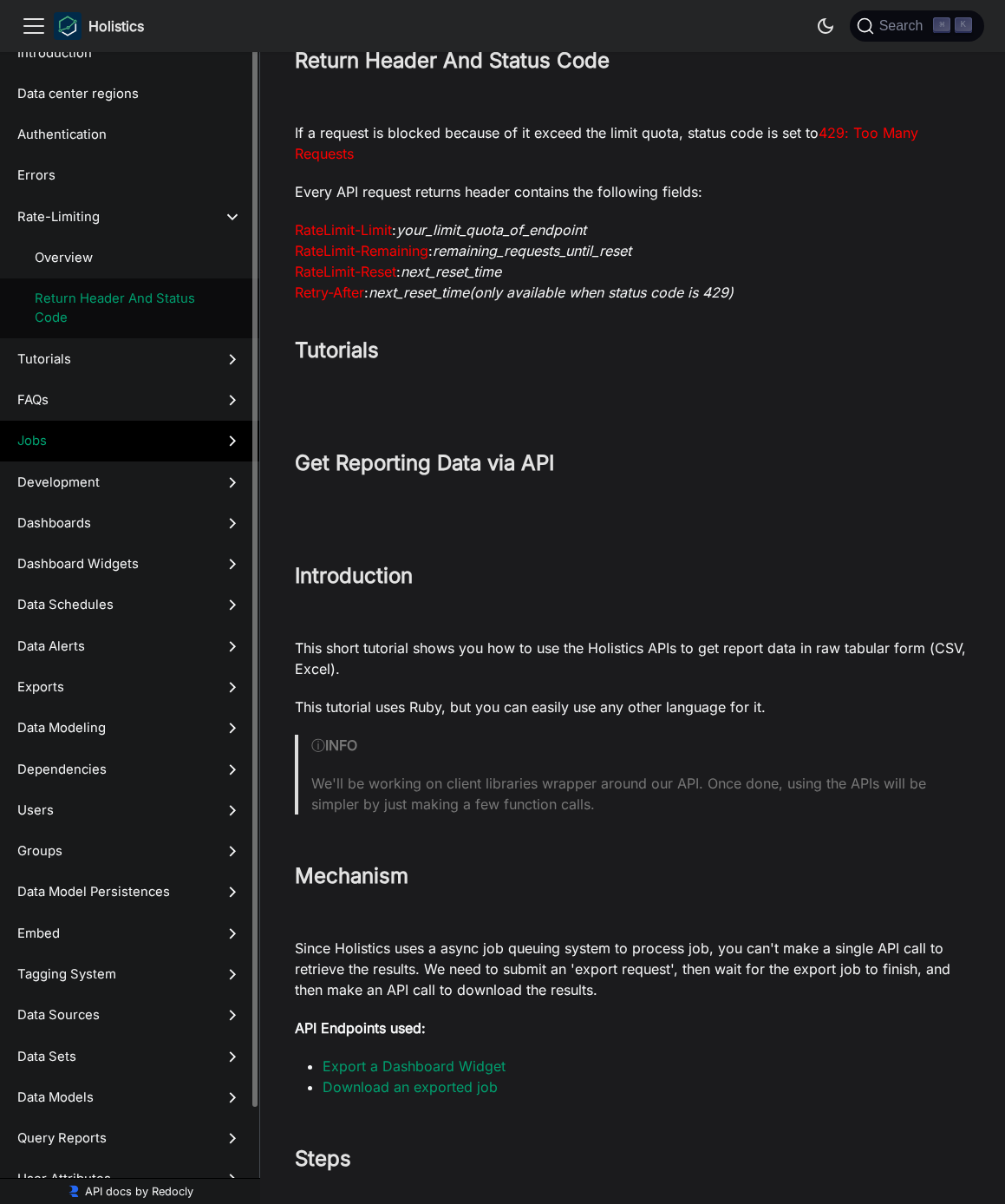
click at [51, 435] on span "Jobs" at bounding box center [112, 440] width 191 height 19
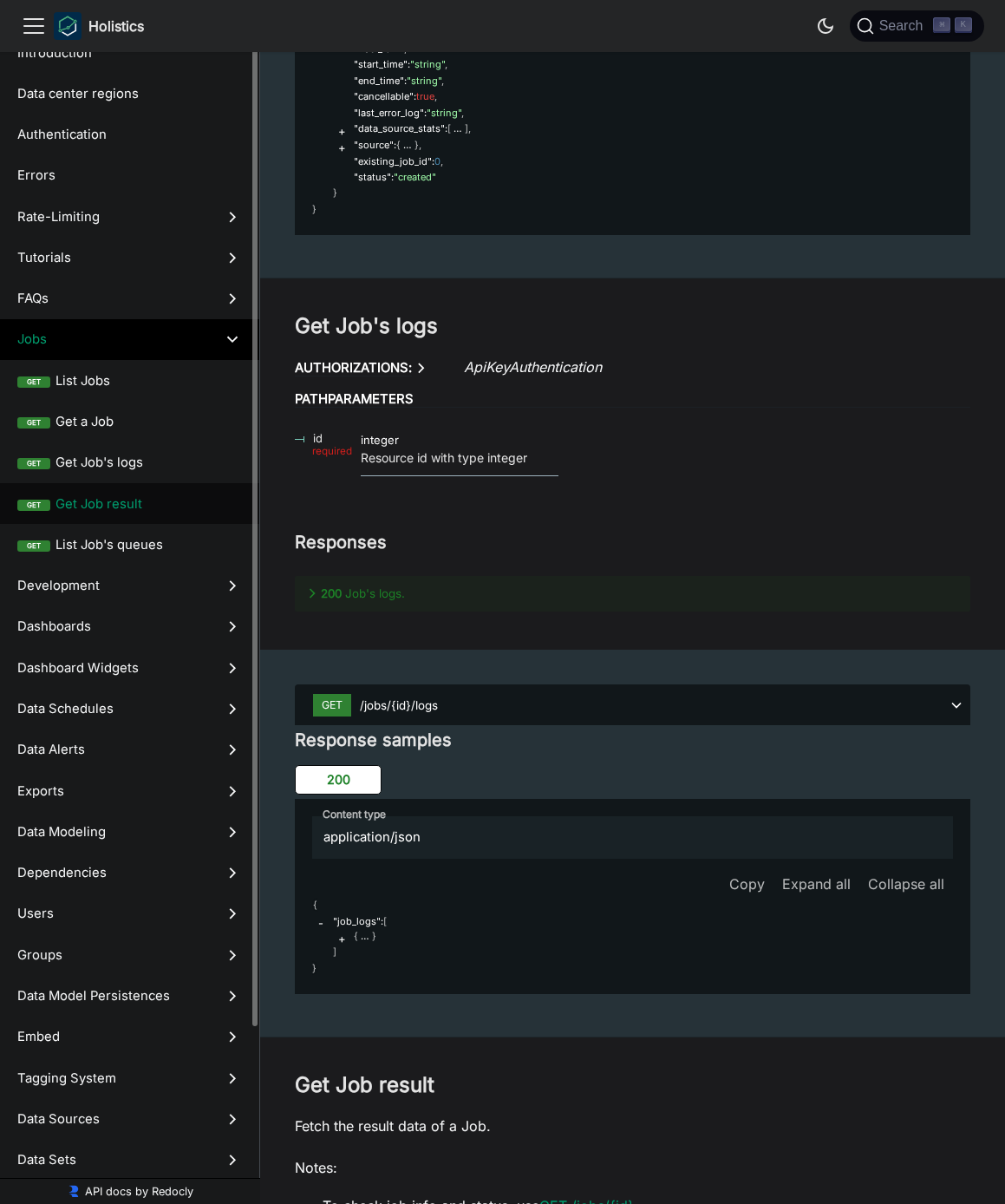
click at [92, 485] on label "get Get Job result" at bounding box center [129, 503] width 259 height 41
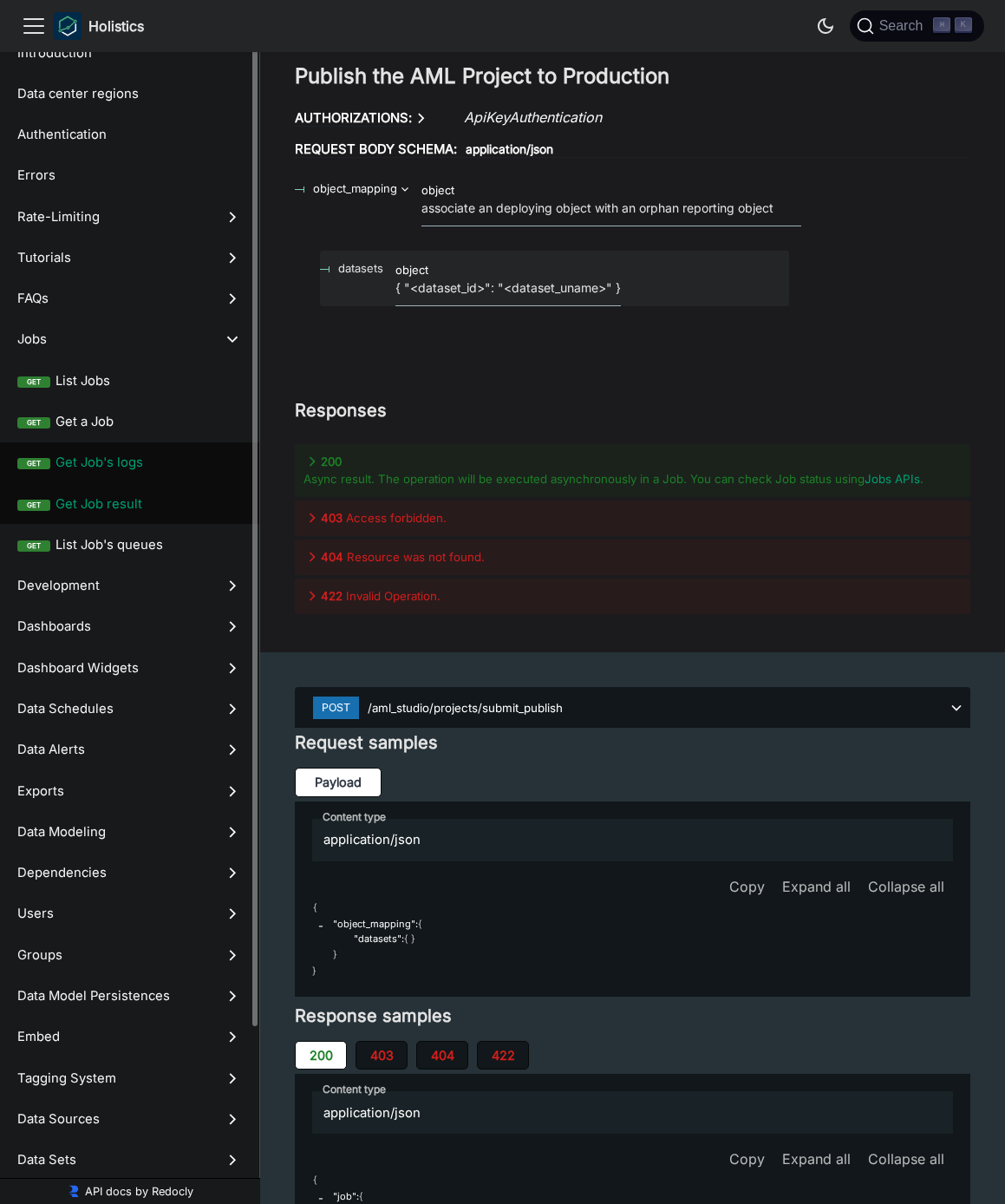
click at [120, 456] on span "Get Job's logs" at bounding box center [149, 462] width 186 height 19
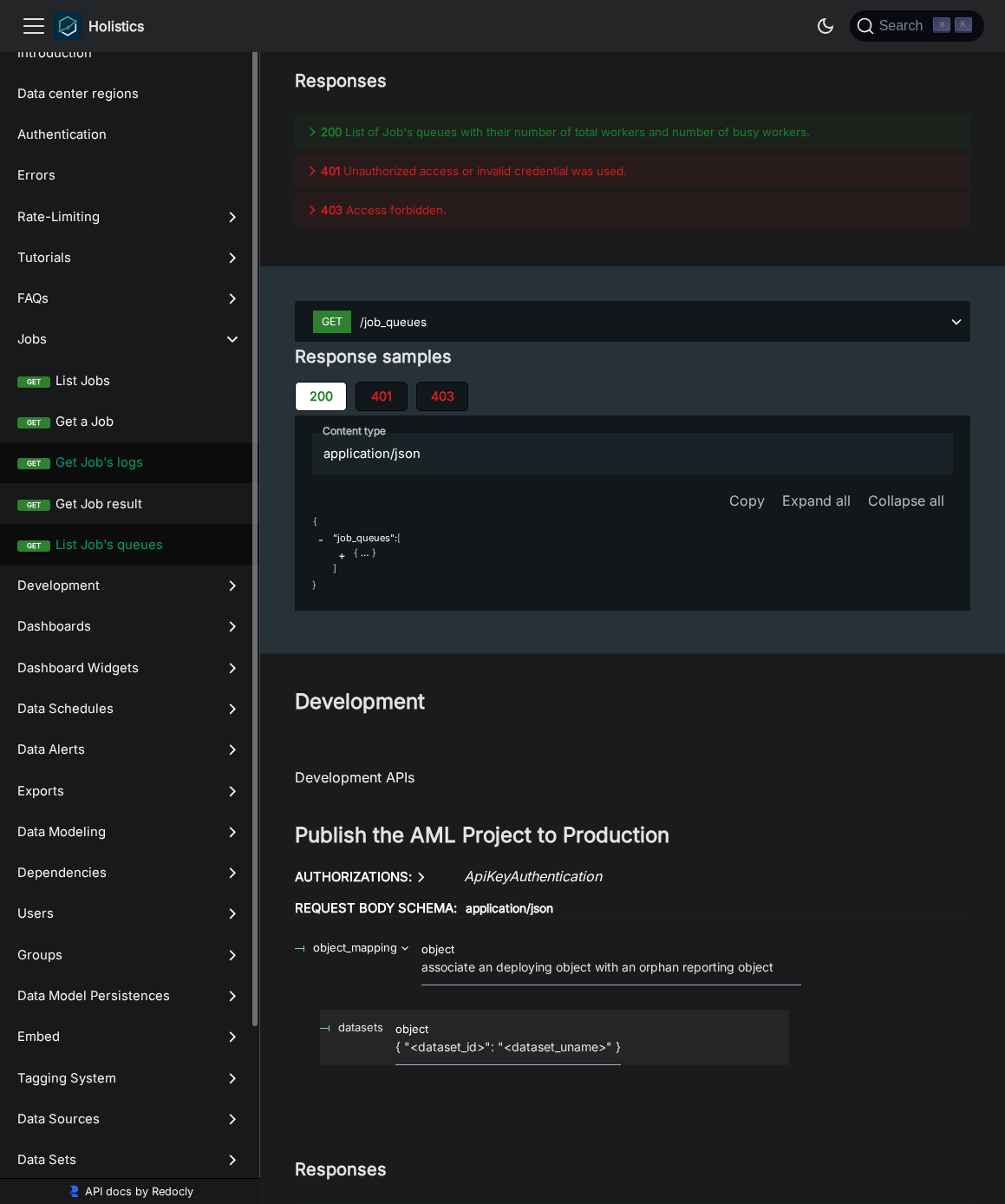
click at [100, 529] on label "get List Job's queues" at bounding box center [129, 544] width 259 height 41
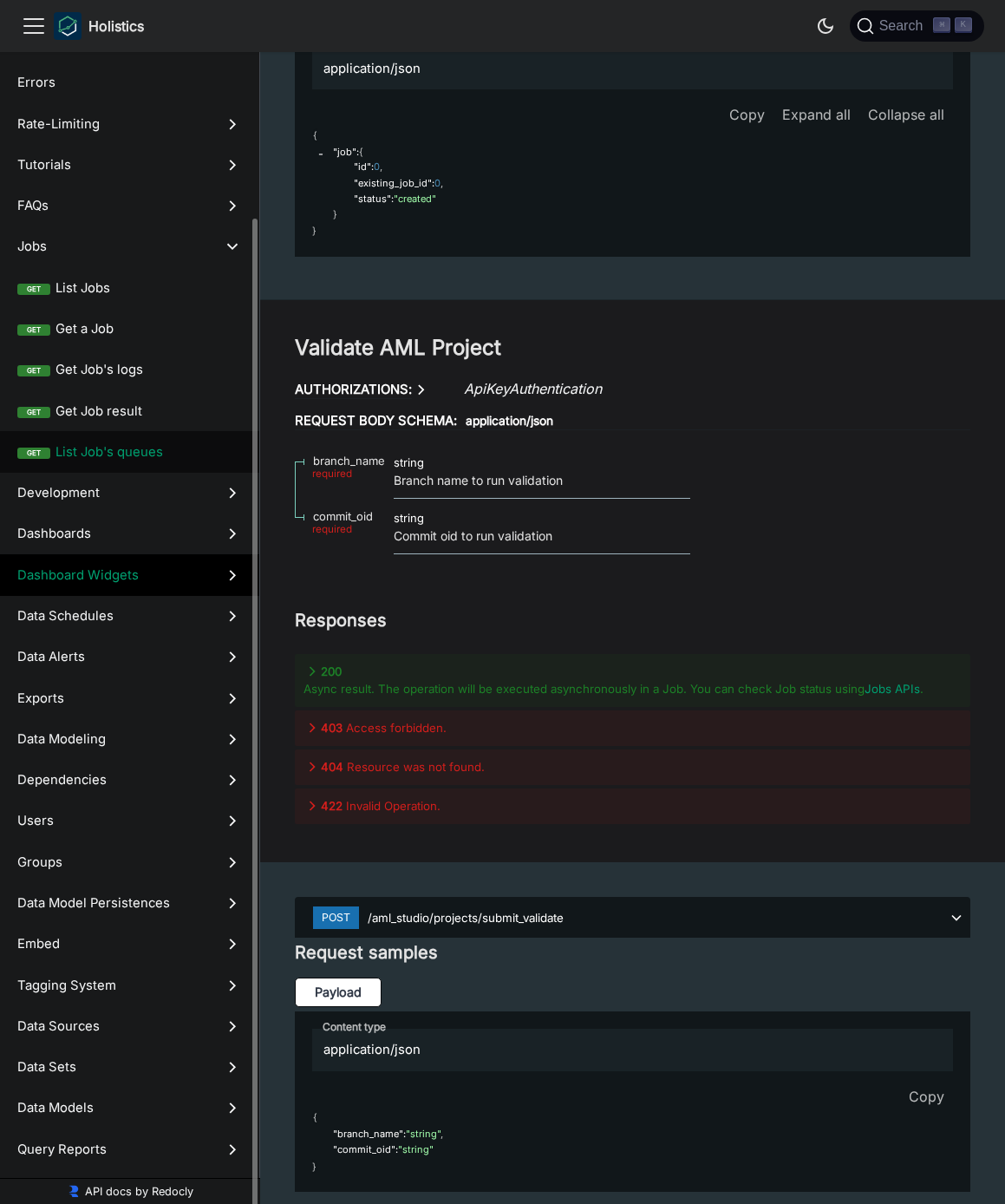
scroll to position [209, 0]
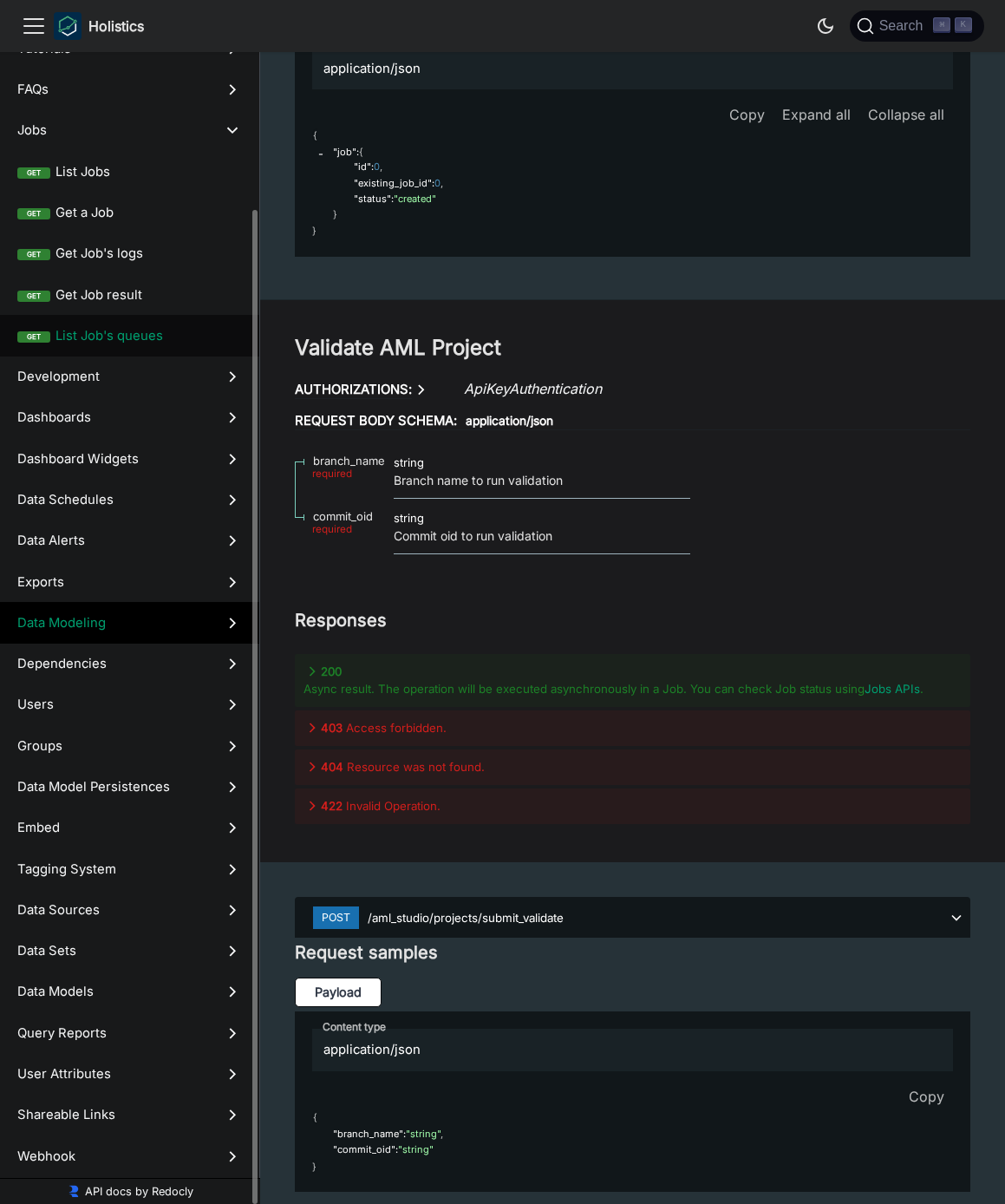
click at [61, 635] on label "Data Modeling" at bounding box center [129, 622] width 259 height 41
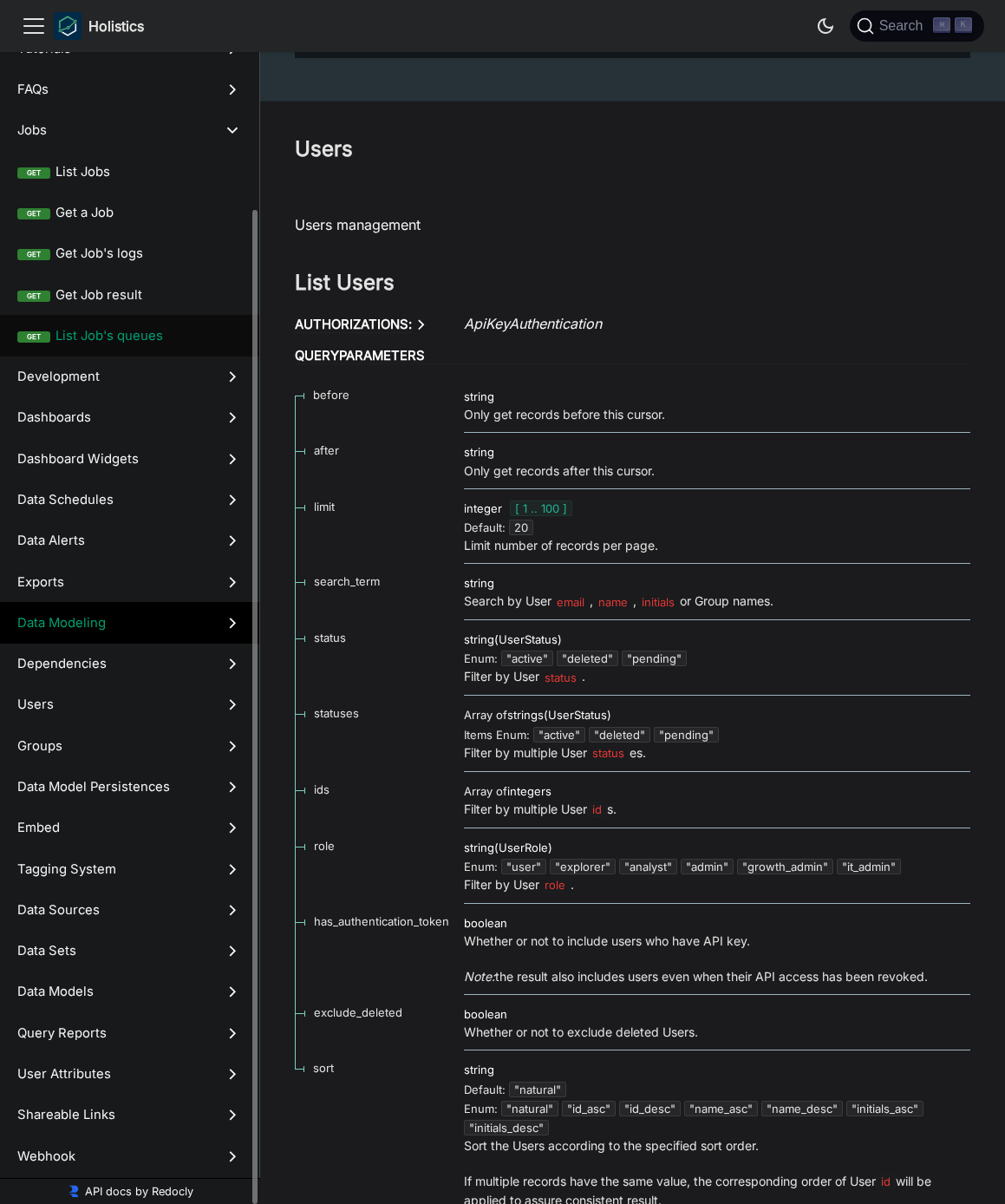
scroll to position [45, 0]
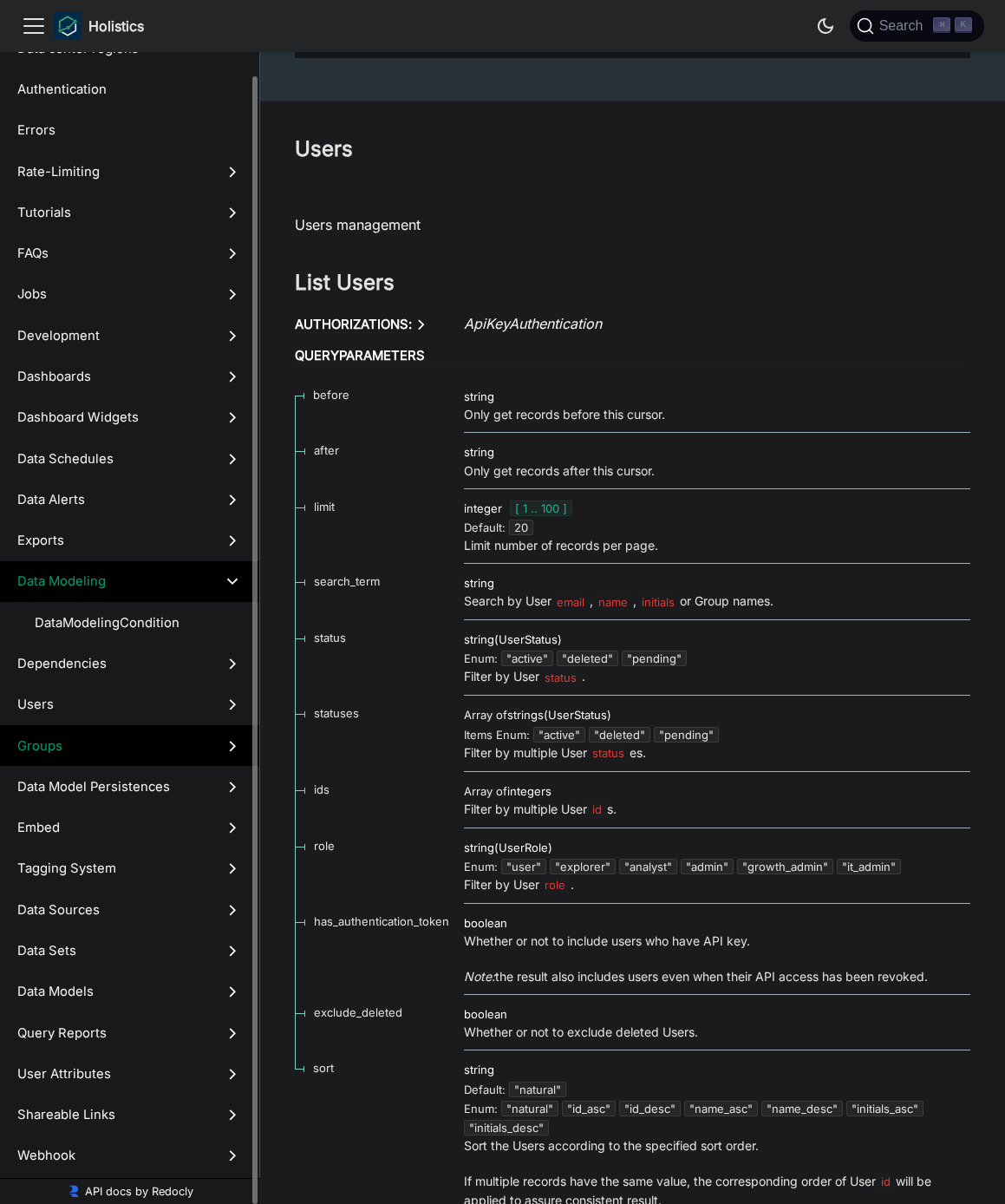
click at [54, 755] on span "Groups" at bounding box center [112, 745] width 191 height 19
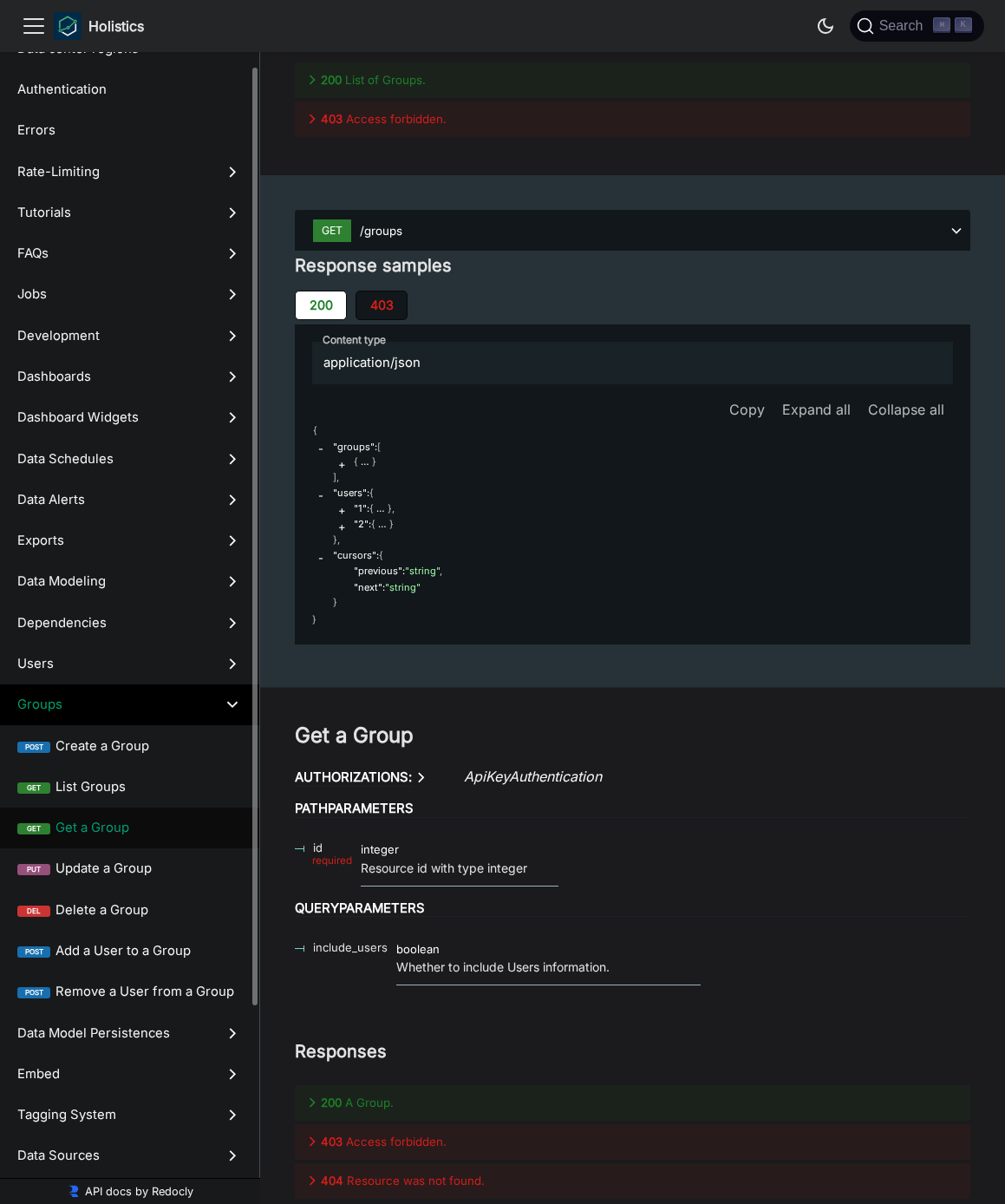
click at [116, 830] on span "Get a Group" at bounding box center [149, 827] width 186 height 19
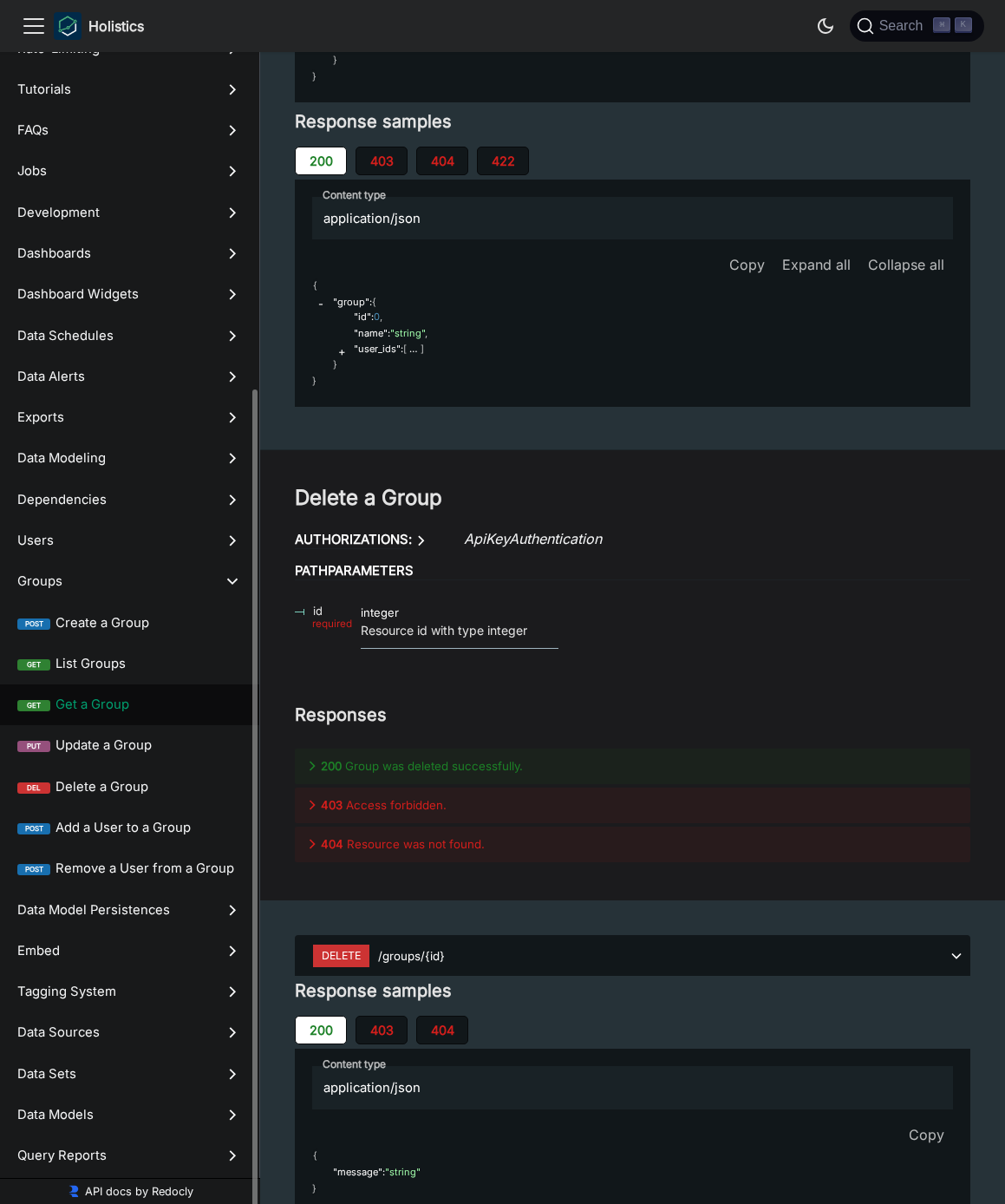
scroll to position [291, 0]
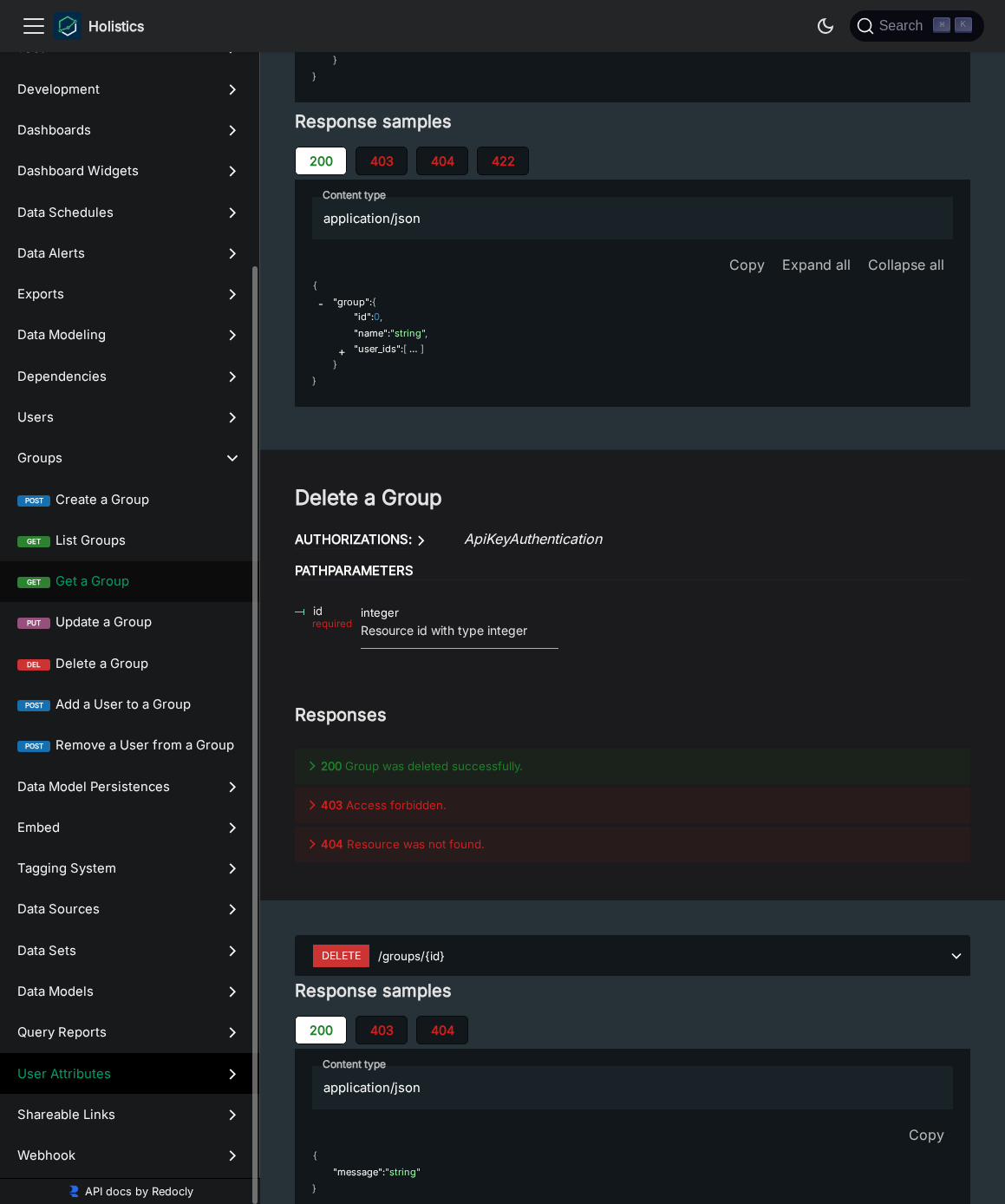
click at [90, 1066] on span "User Attributes" at bounding box center [112, 1073] width 191 height 19
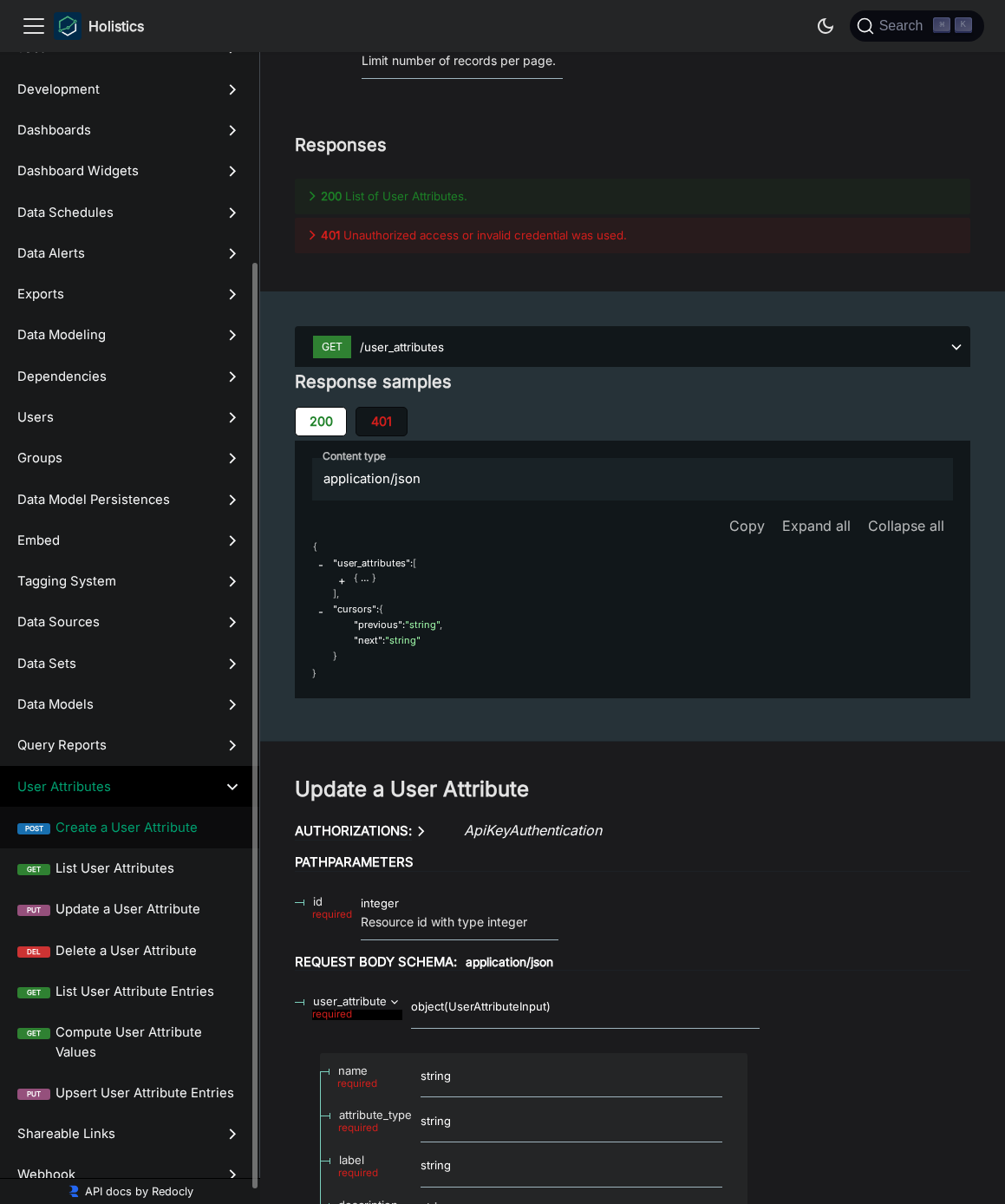
scroll to position [311, 0]
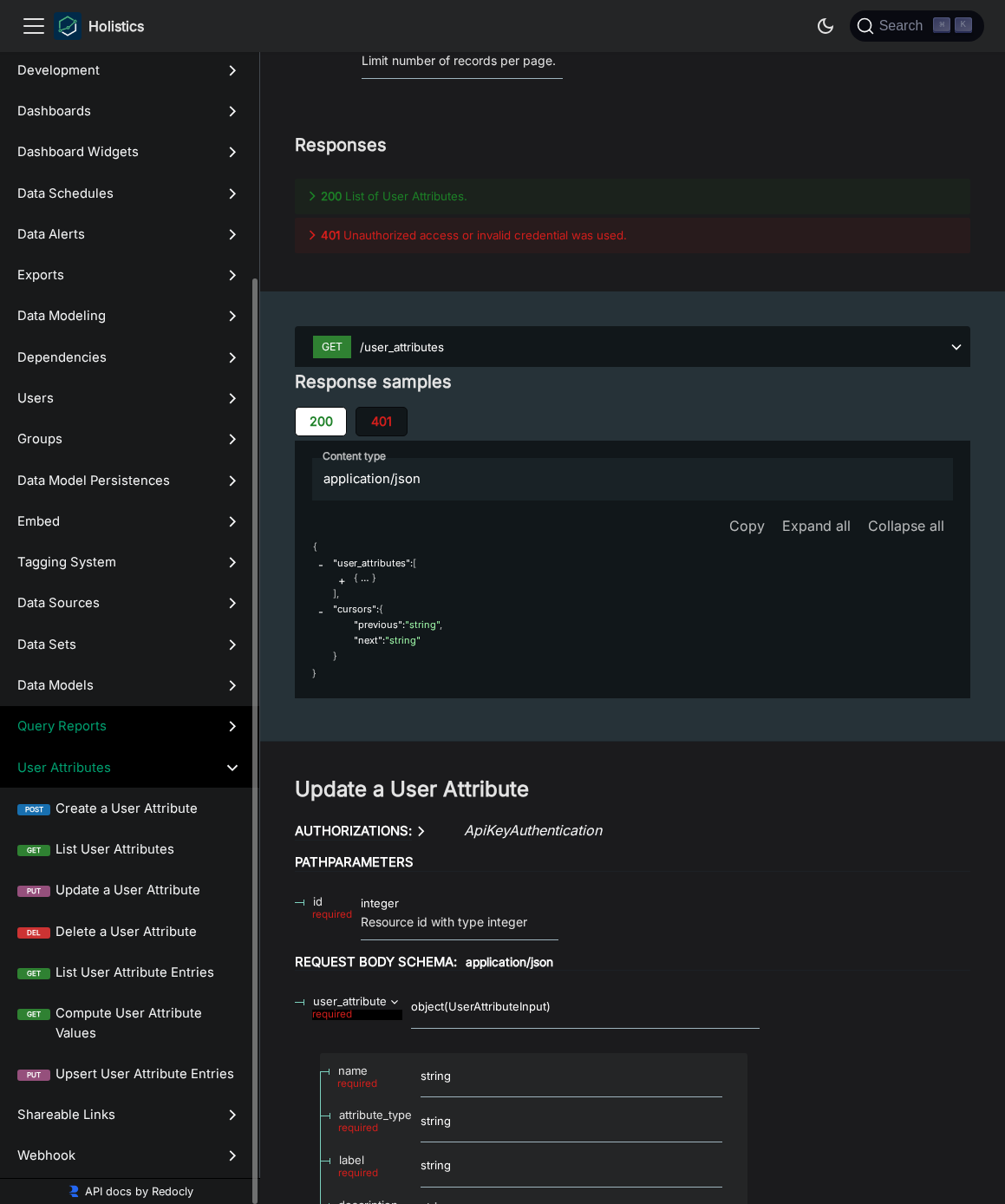
click at [107, 730] on span "Query Reports" at bounding box center [112, 725] width 191 height 19
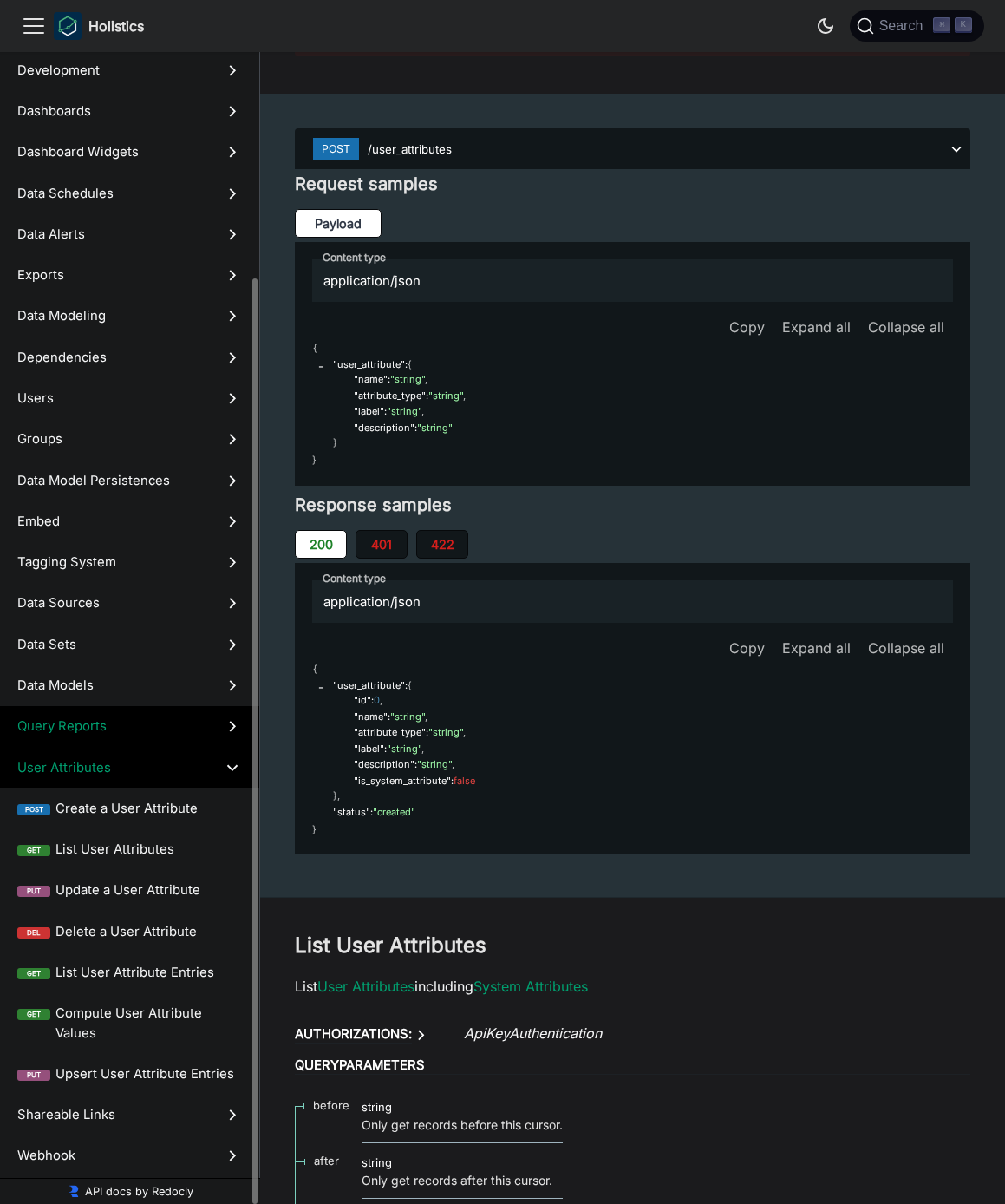
scroll to position [45, 0]
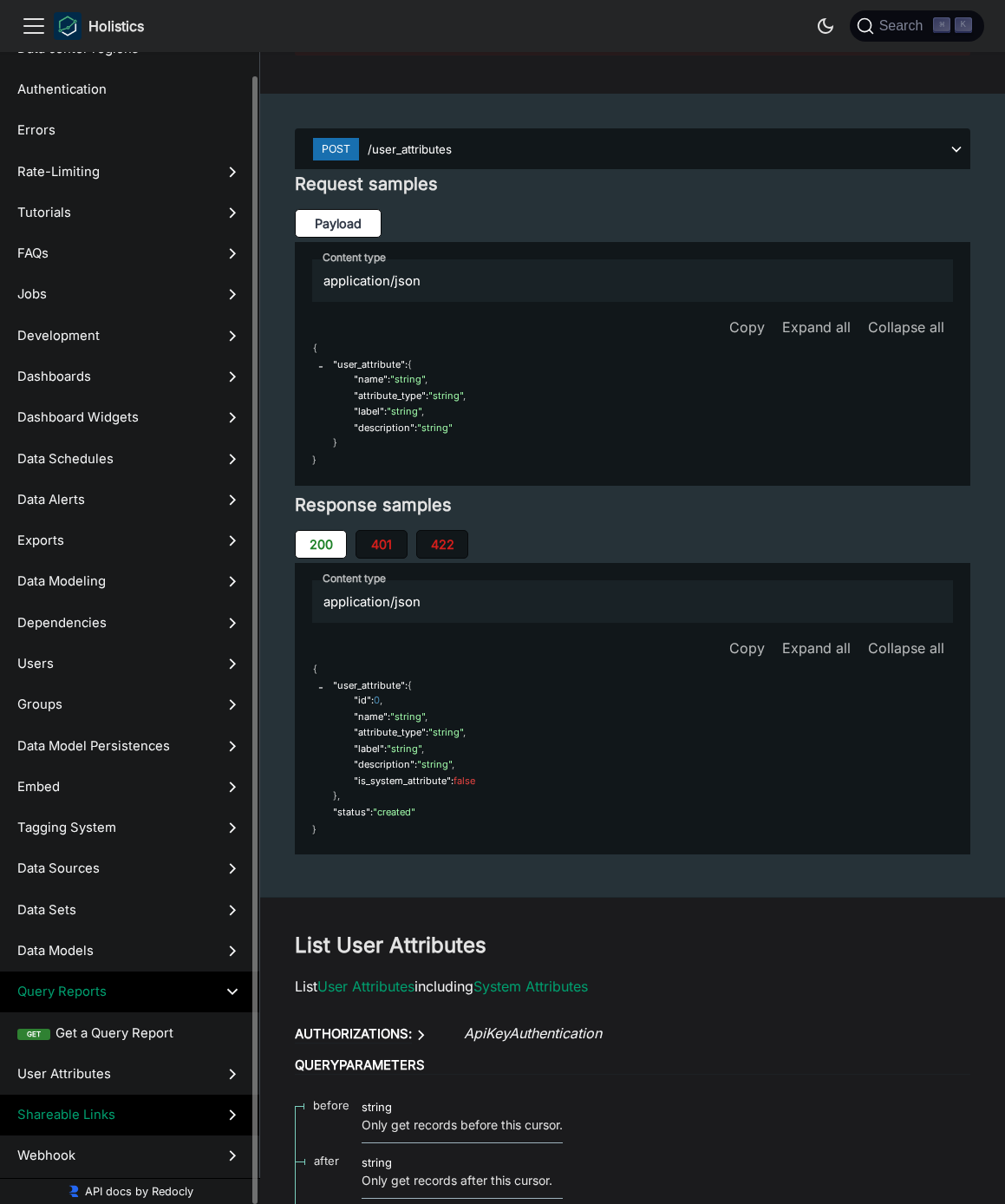
click at [98, 1115] on span "Shareable Links" at bounding box center [112, 1115] width 191 height 19
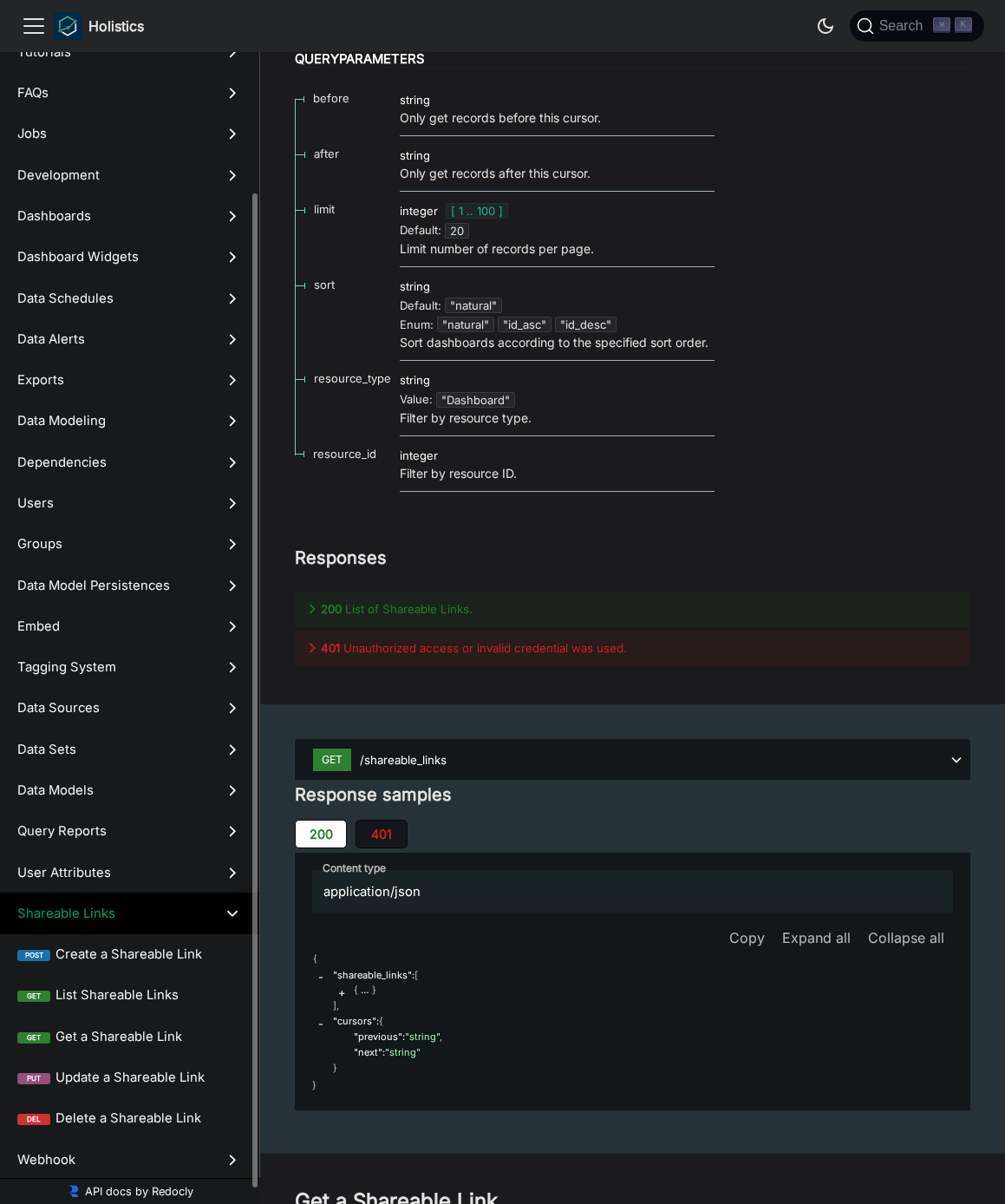
scroll to position [209, 0]
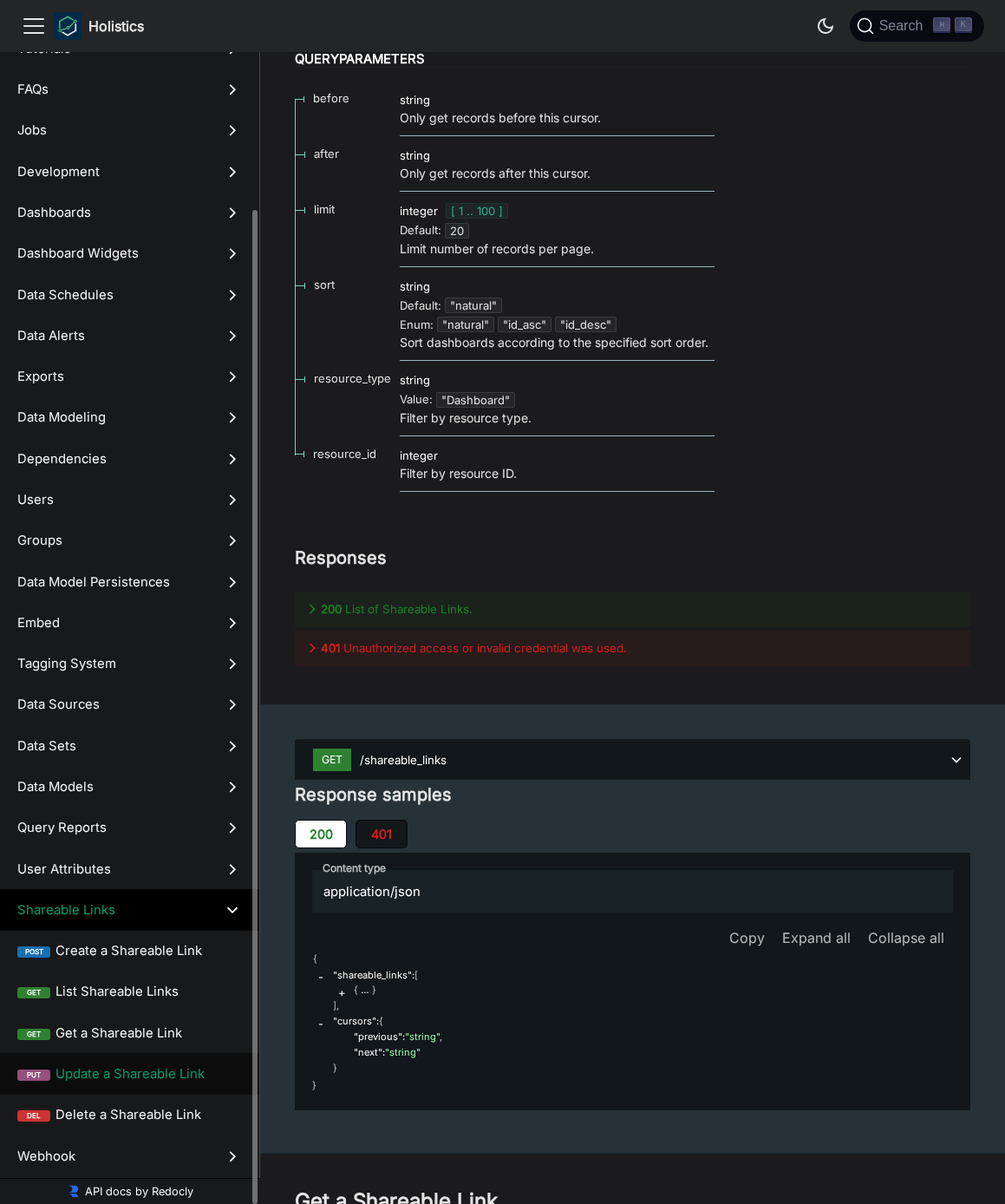
click at [140, 1080] on span "Update a Shareable Link" at bounding box center [149, 1073] width 186 height 19
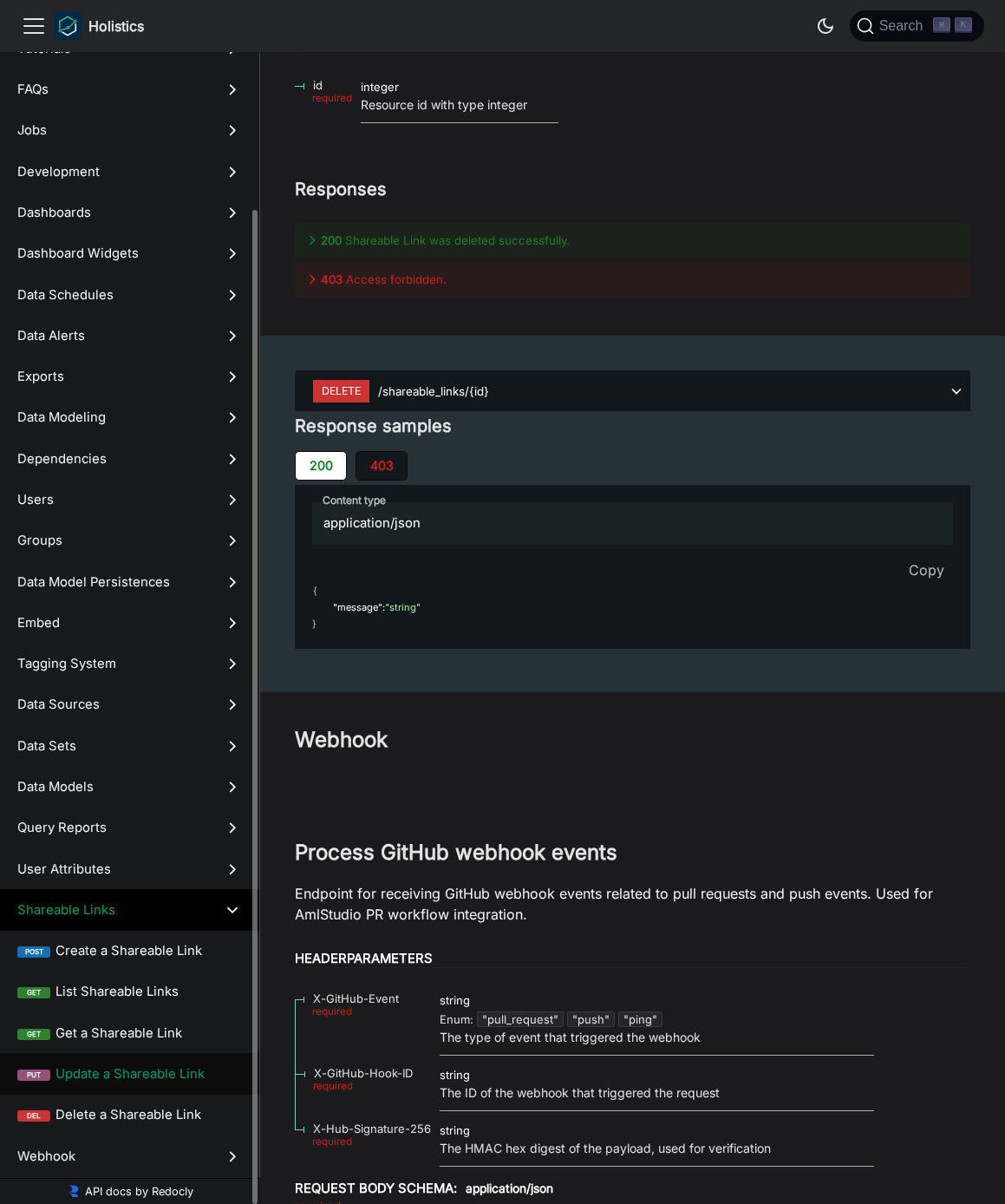
click at [114, 919] on label "Shareable Links" at bounding box center [129, 908] width 259 height 41
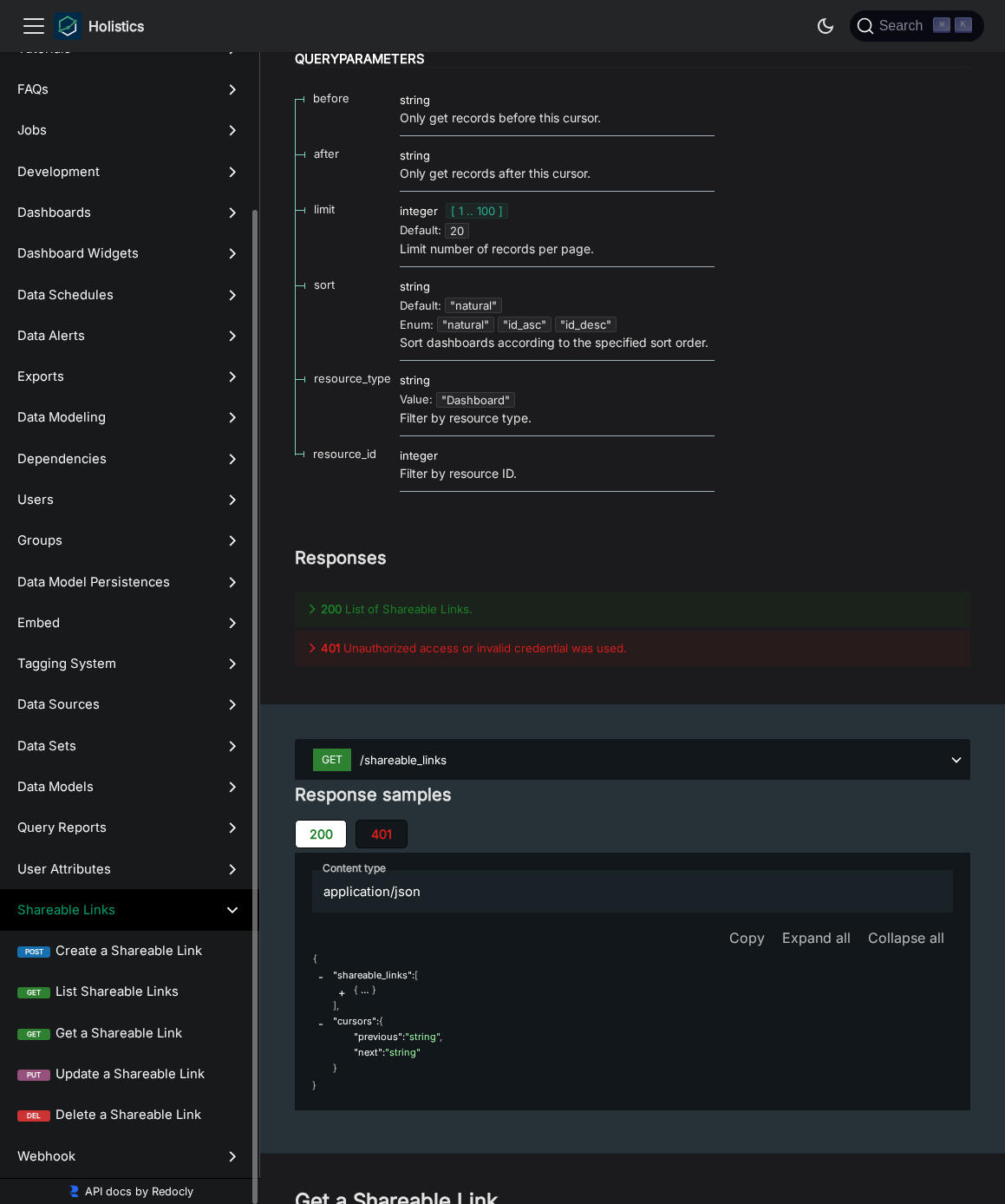
click at [230, 910] on polygon at bounding box center [232, 910] width 10 height 7
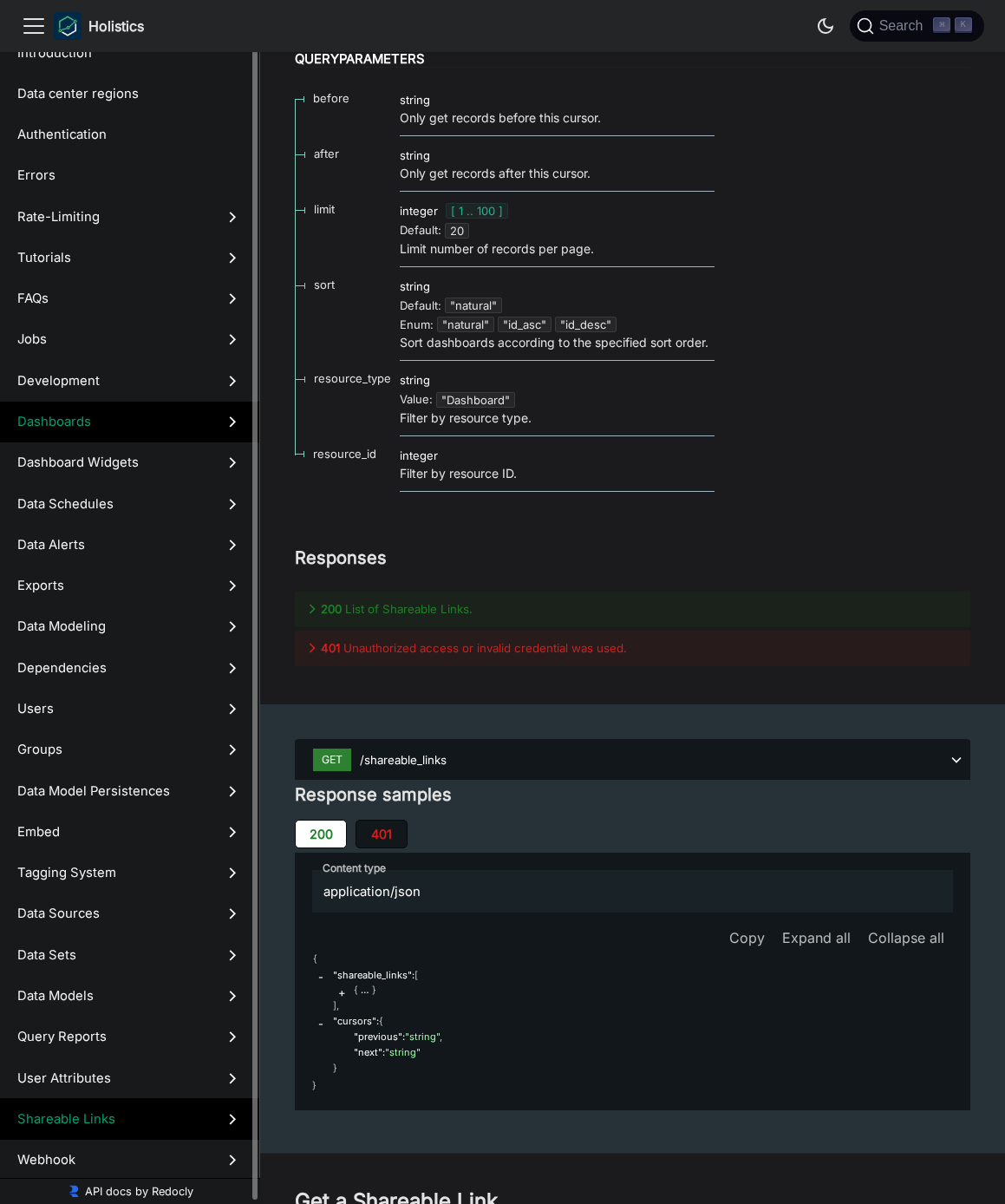
click at [105, 423] on span "Dashboards" at bounding box center [112, 421] width 191 height 19
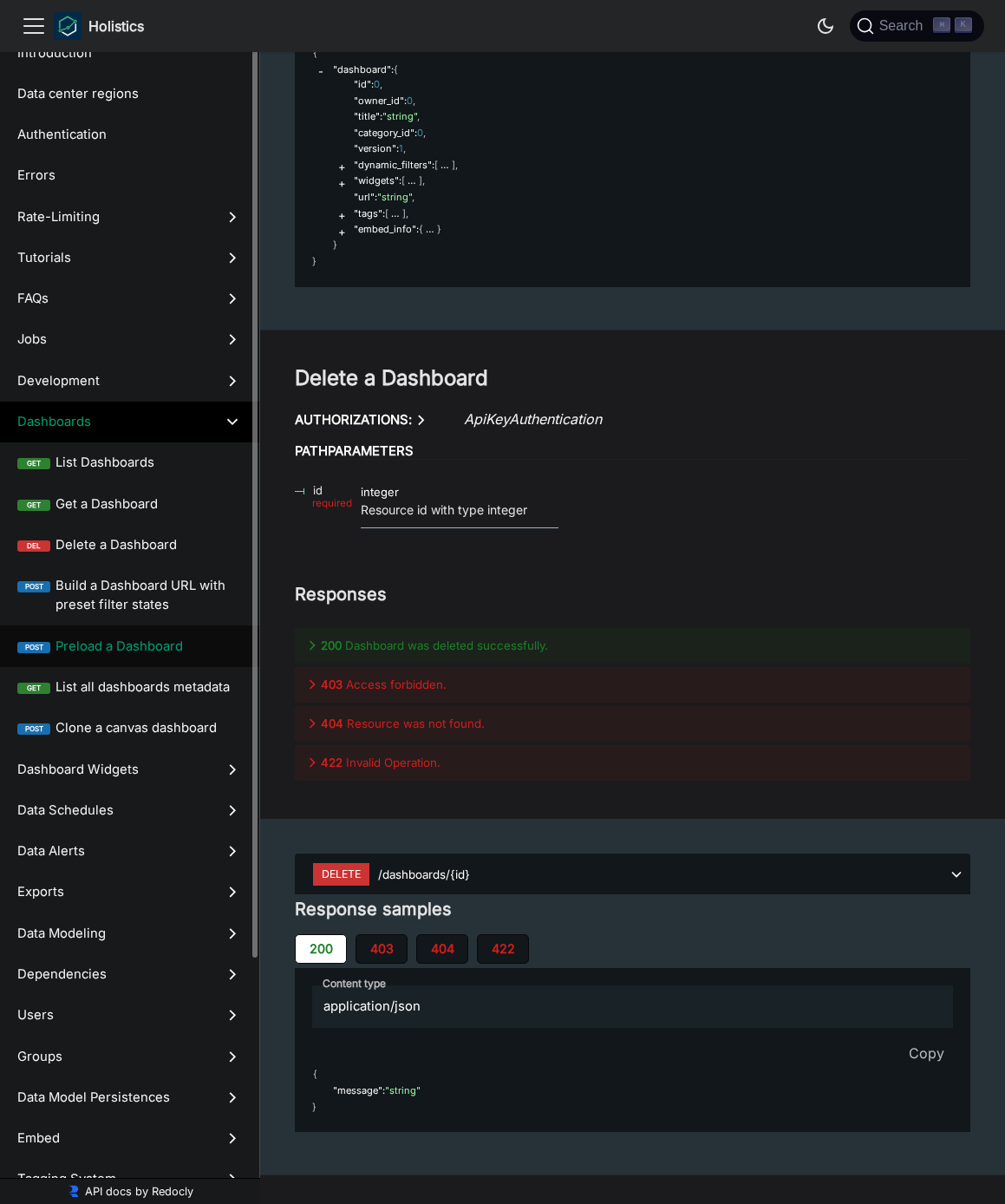
click at [115, 650] on span "Preload a Dashboard" at bounding box center [149, 646] width 186 height 19
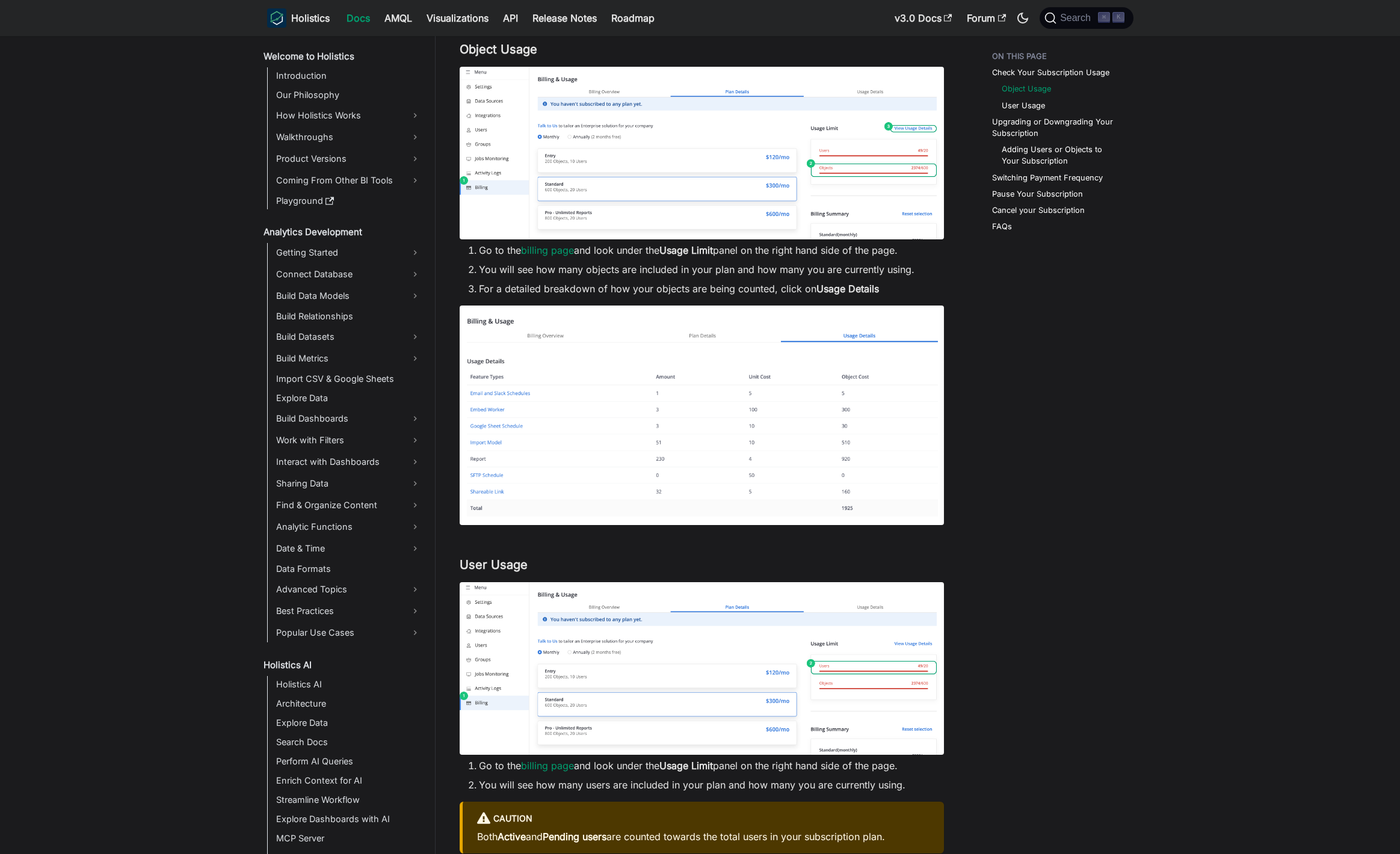
scroll to position [1169, 0]
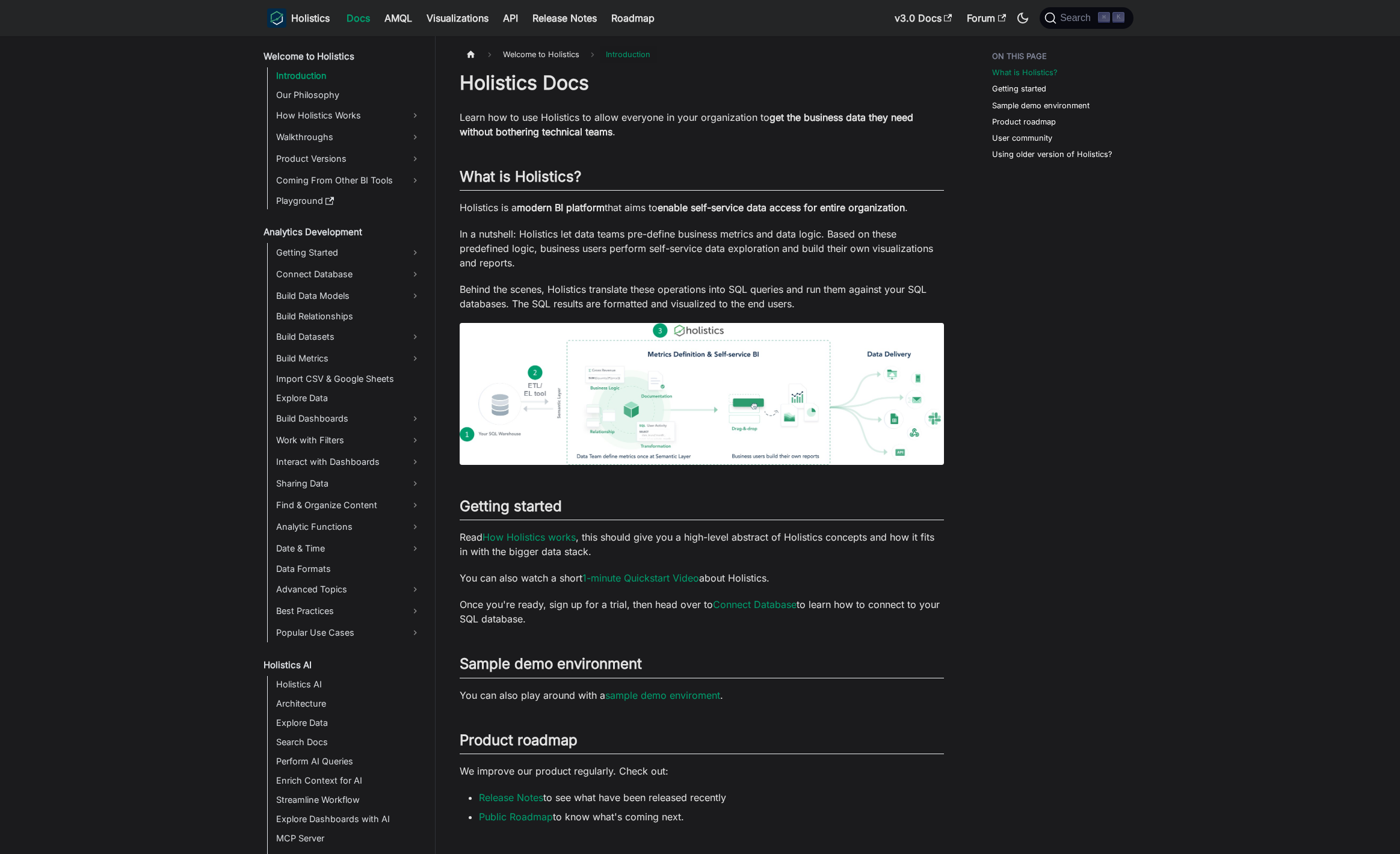
click at [1077, 32] on nav "Holistics Docs AMQL Visualizations API Release Notes Roadmap v3.0 Docs Forum Se…" at bounding box center [700, 18] width 1400 height 36
click at [1089, 27] on button "Search ⌘ K" at bounding box center [1086, 18] width 93 height 22
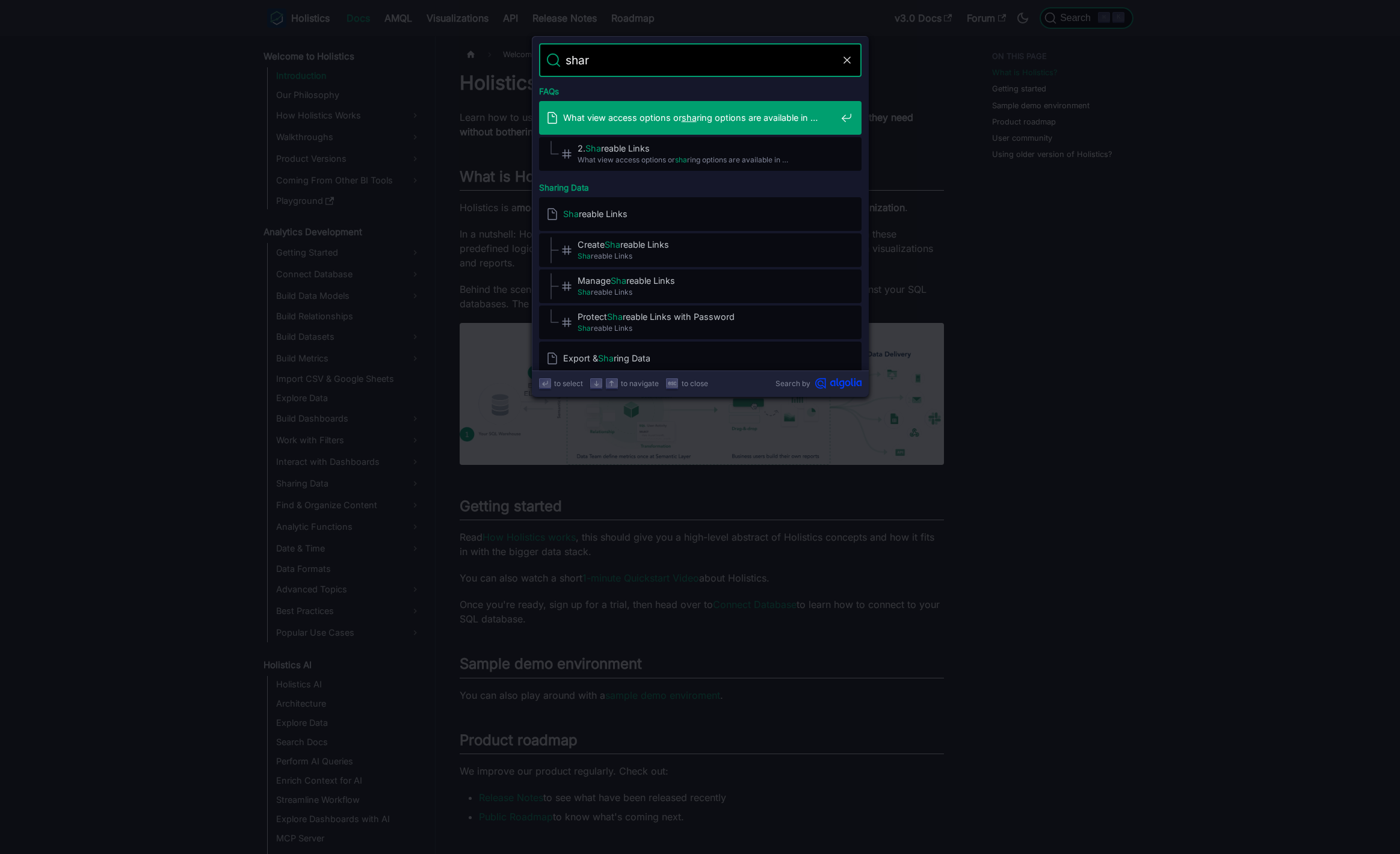
type input "share"
